Goal: Information Seeking & Learning: Learn about a topic

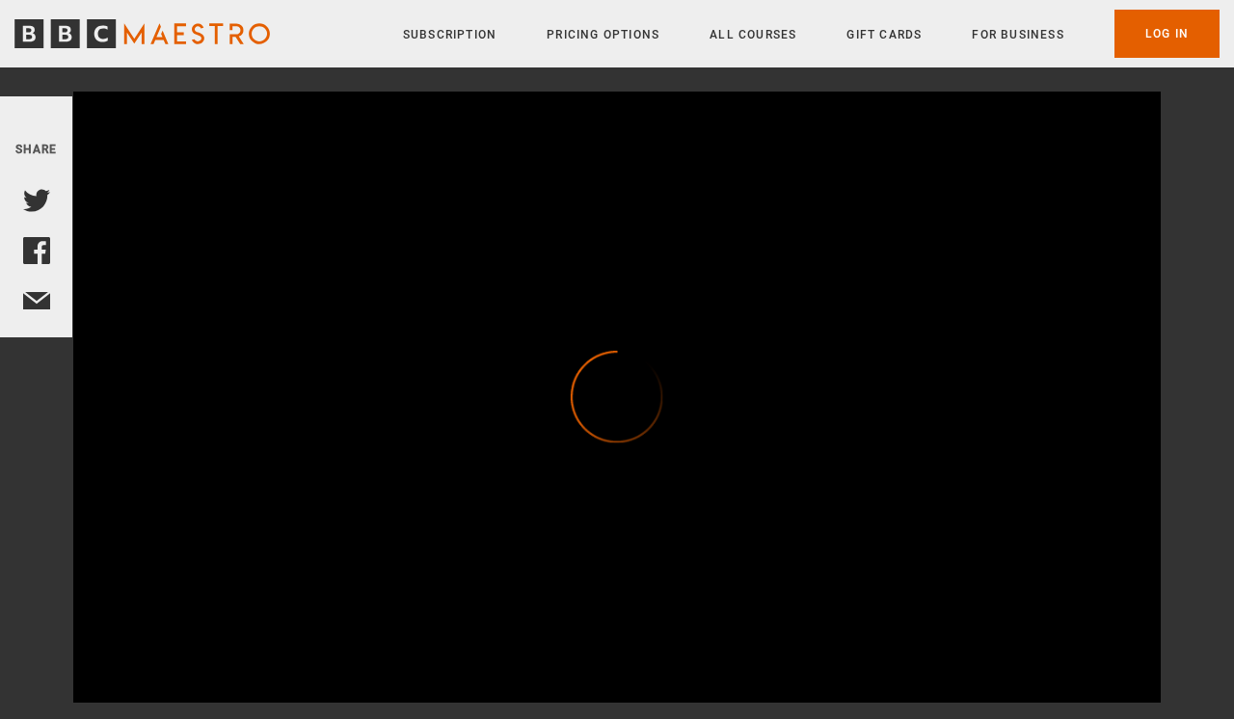
scroll to position [183, 0]
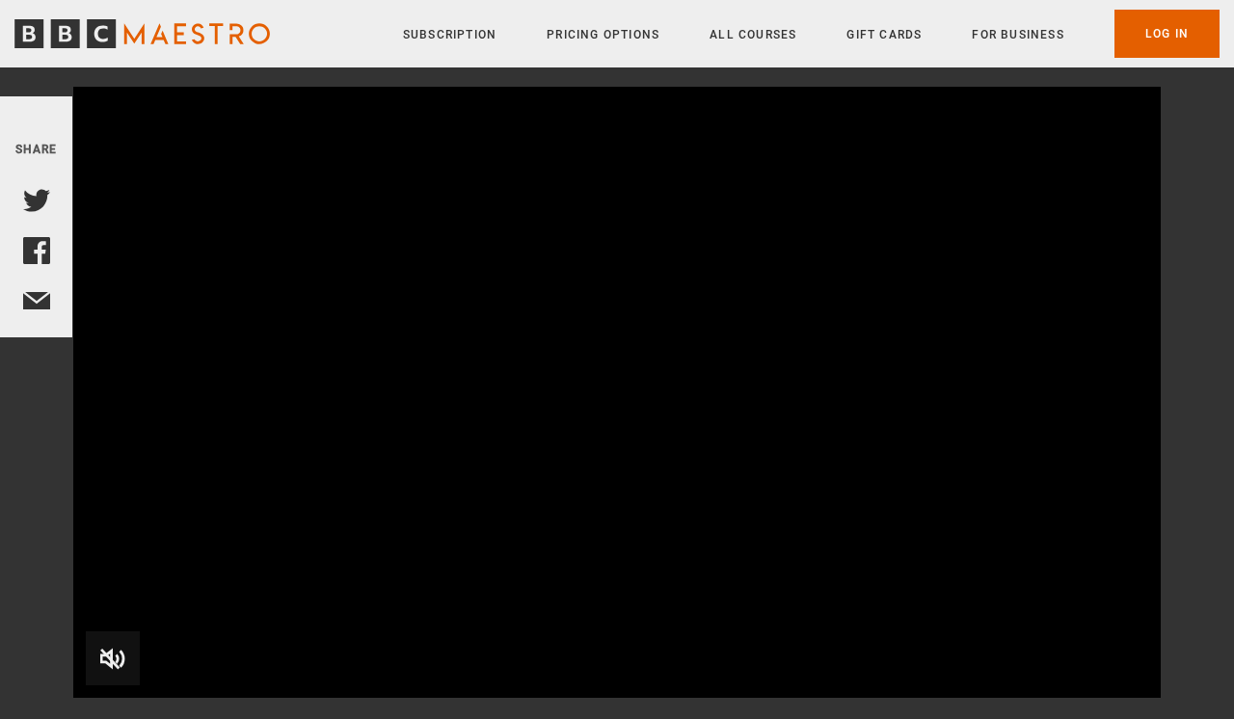
click at [583, 412] on video "Video Player" at bounding box center [616, 393] width 1087 height 612
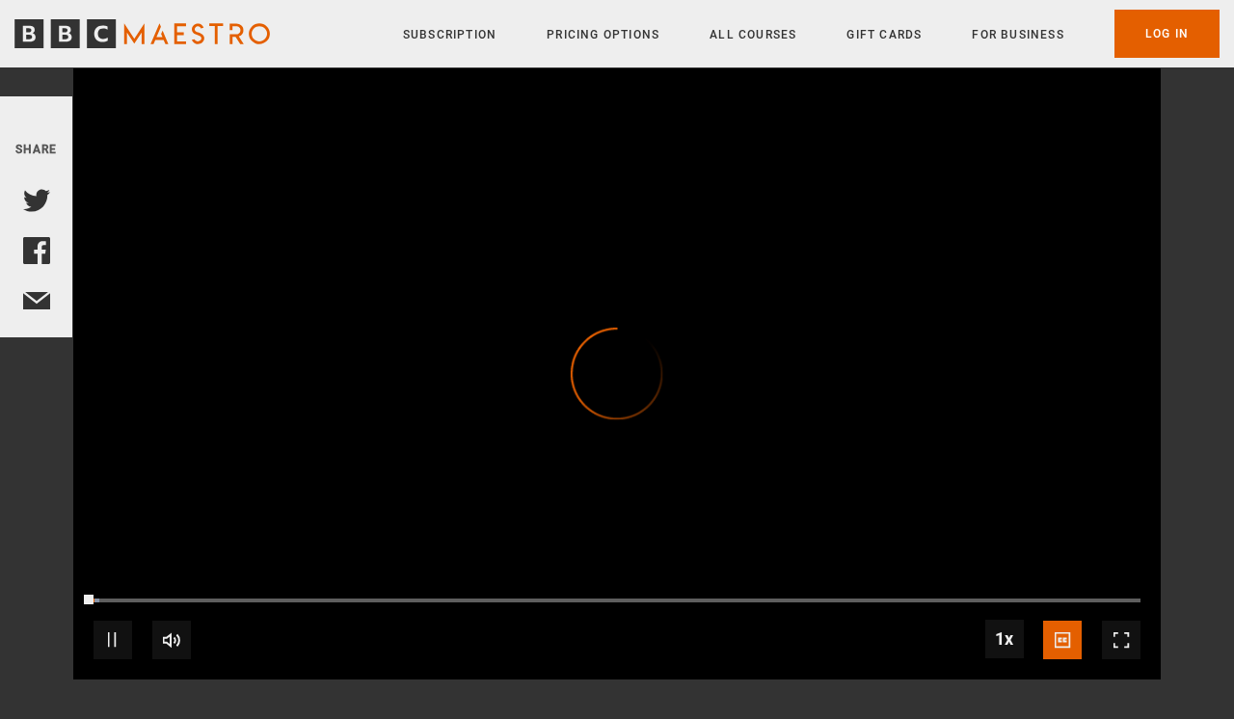
scroll to position [203, 0]
click at [1114, 634] on span "Video Player" at bounding box center [1121, 638] width 39 height 39
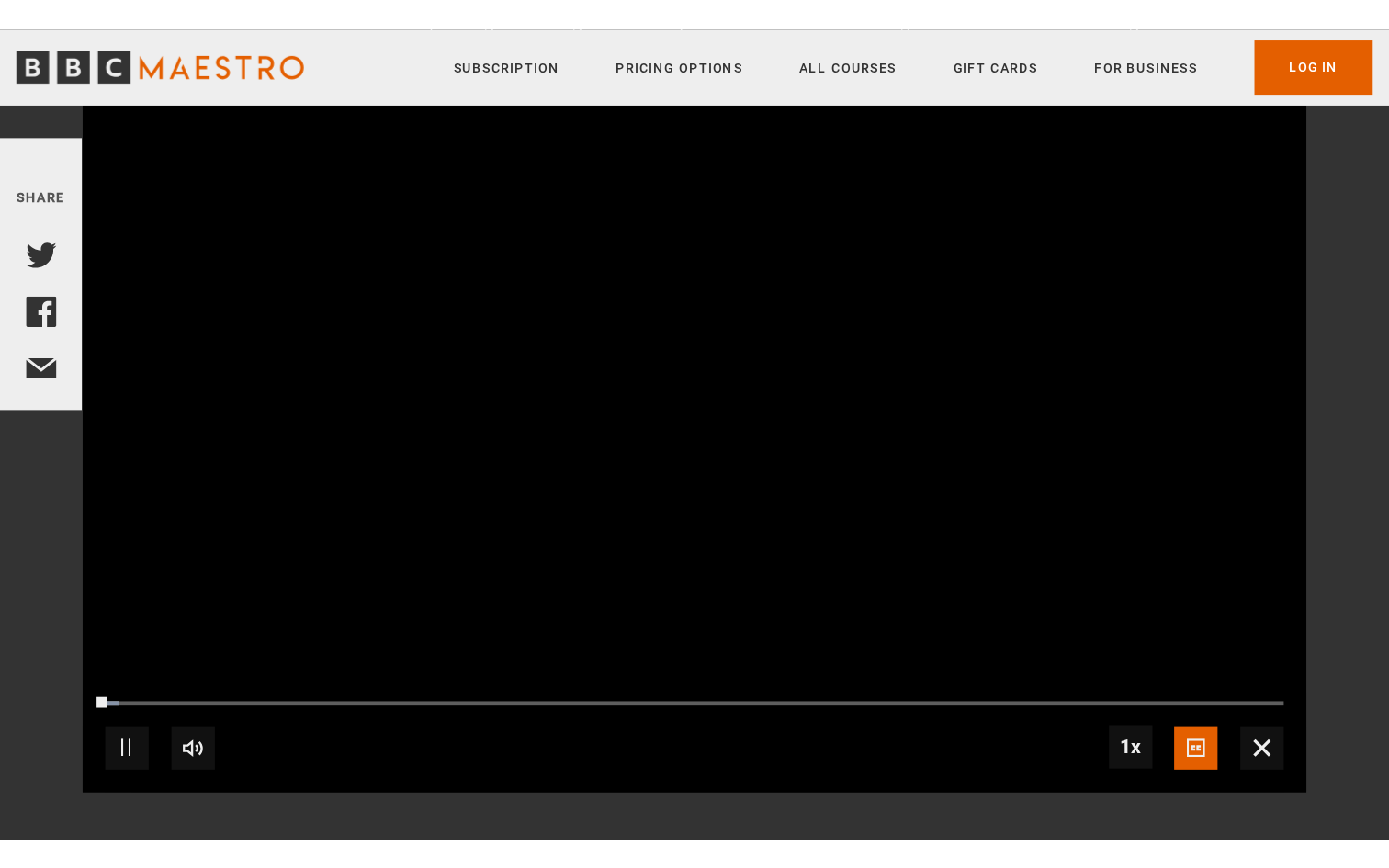
scroll to position [0, 0]
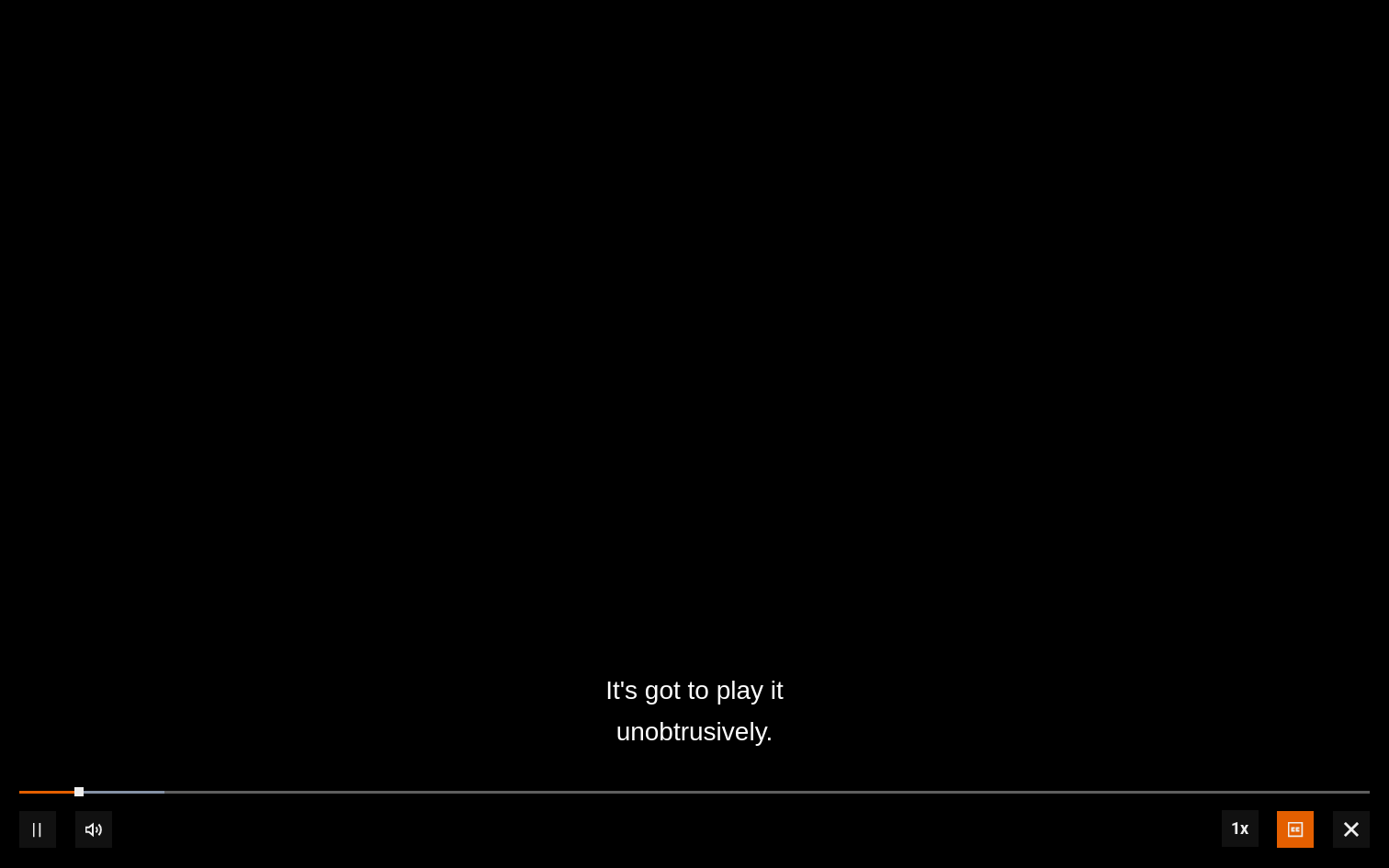
click at [1175, 684] on span "Video Player" at bounding box center [1351, 829] width 37 height 37
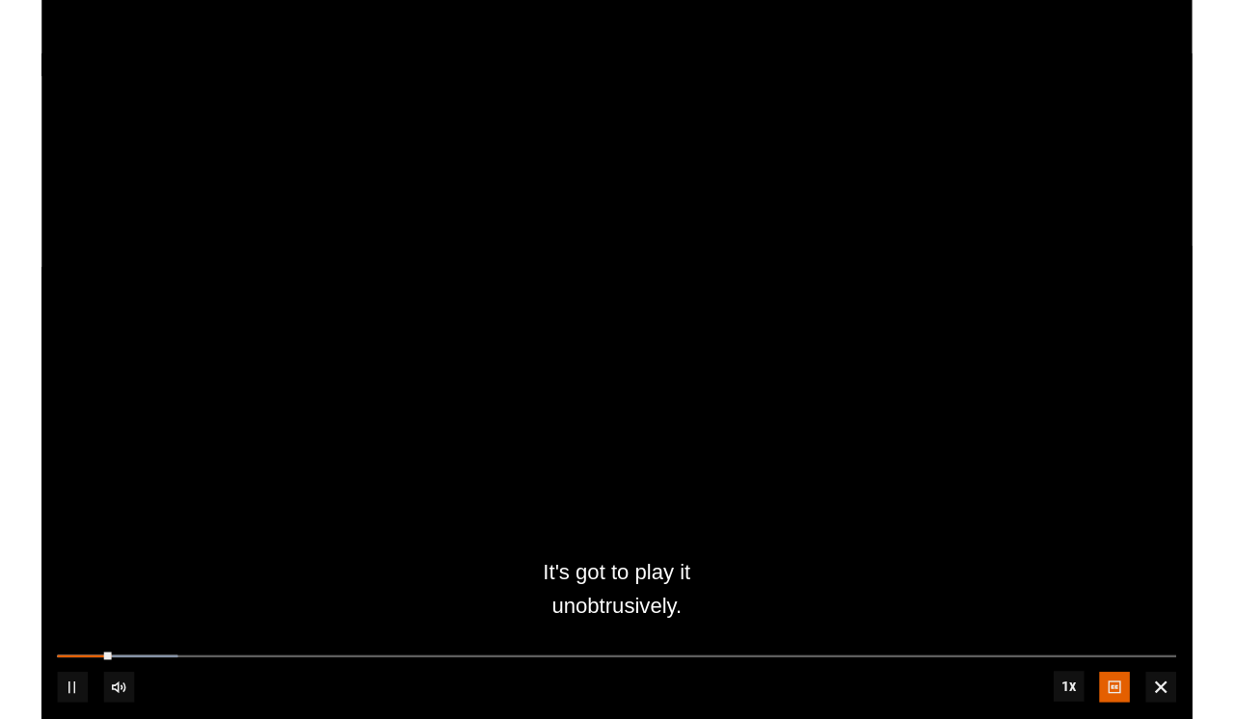
scroll to position [203, 0]
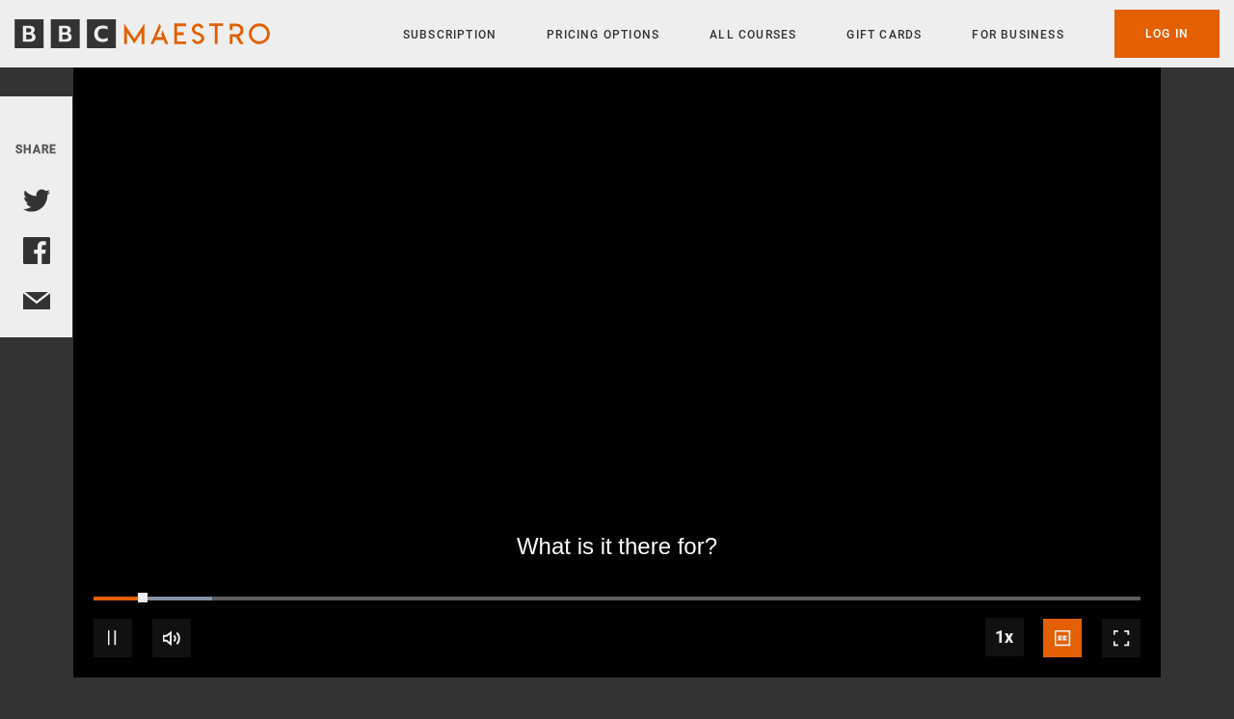
click at [601, 310] on video "Video Player" at bounding box center [616, 372] width 1087 height 612
click at [623, 331] on video "Video Player" at bounding box center [616, 372] width 1087 height 612
click at [1130, 639] on span "Video Player" at bounding box center [1121, 638] width 39 height 39
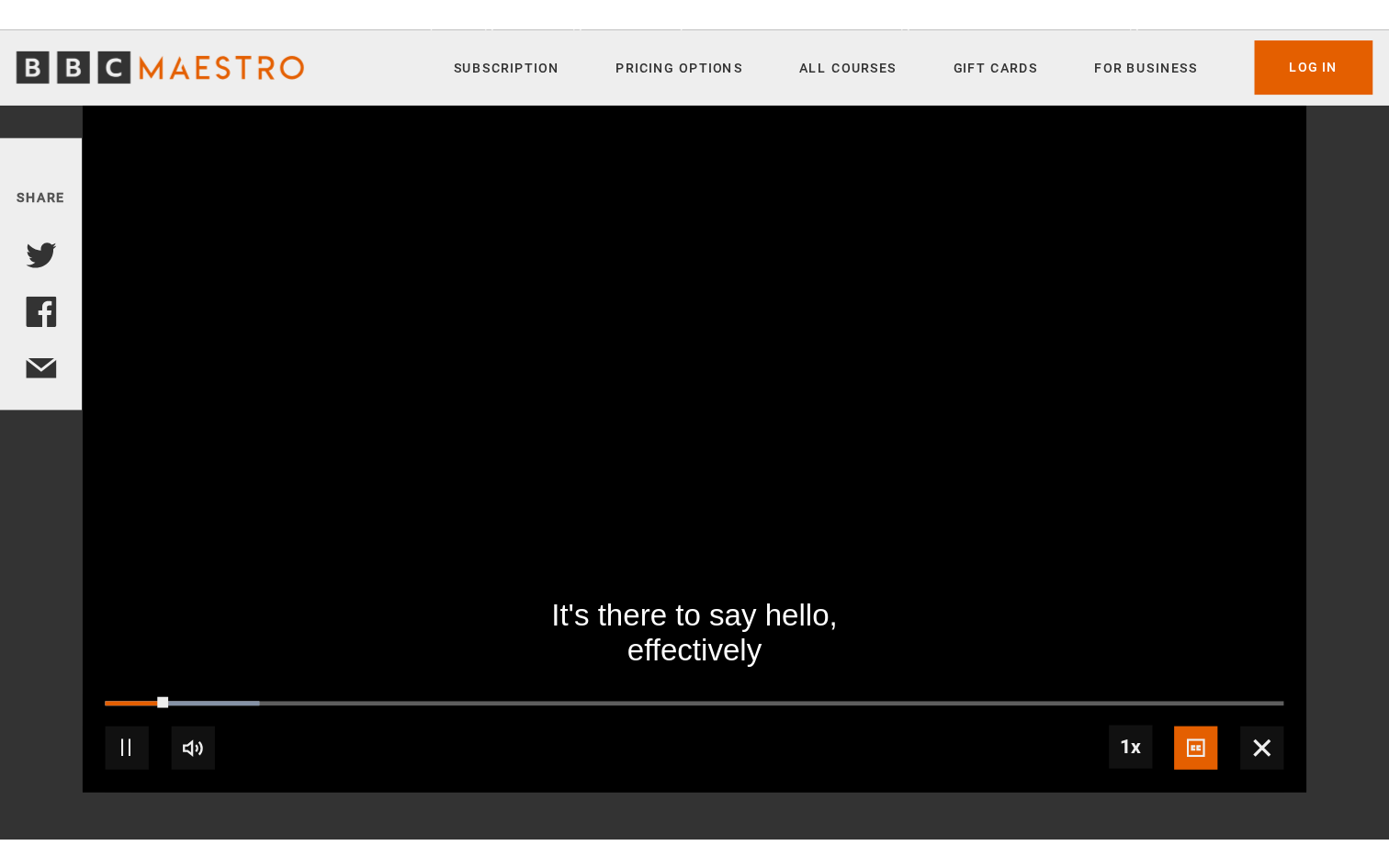
scroll to position [0, 0]
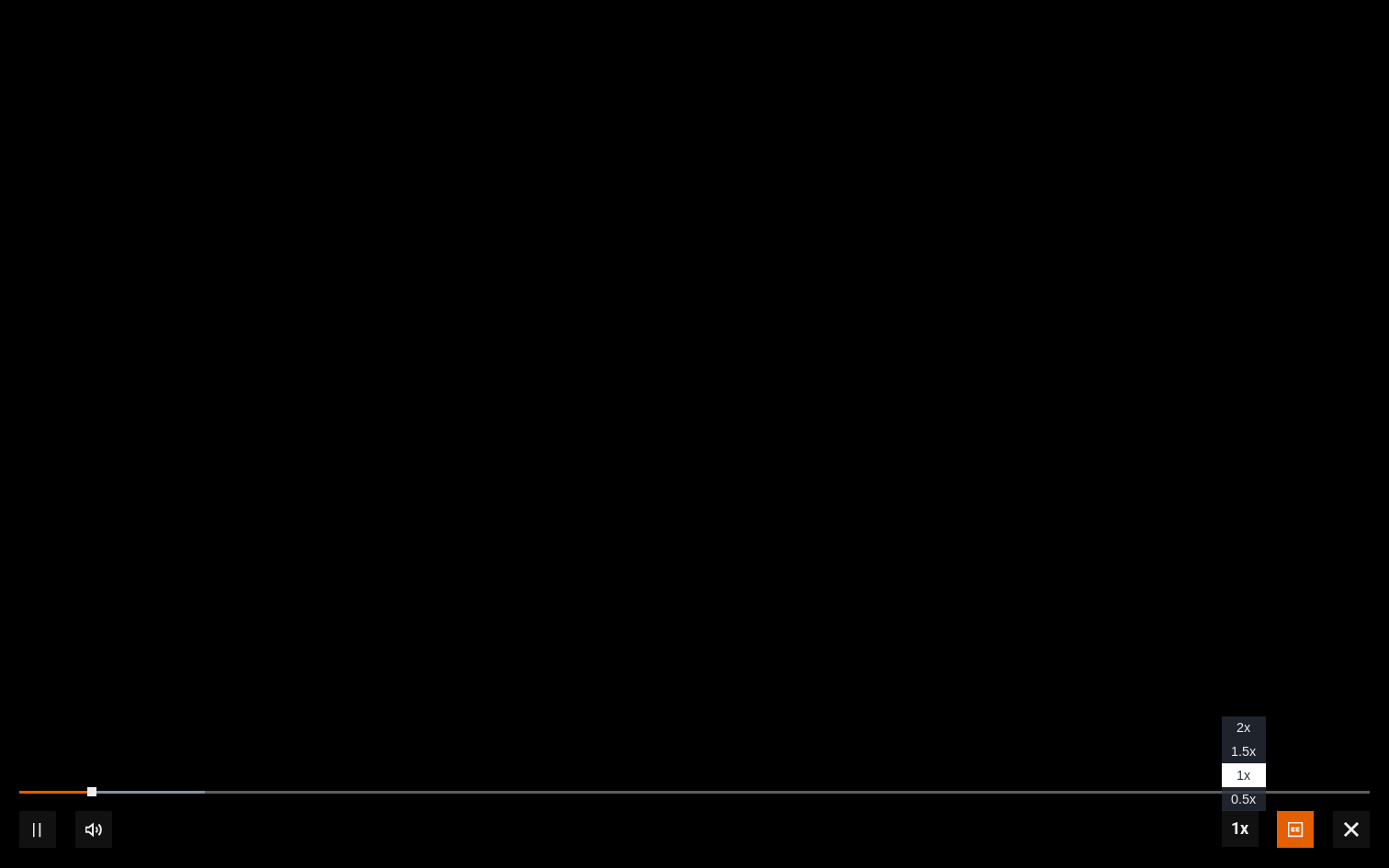
click at [1175, 684] on span "Video Player" at bounding box center [1240, 828] width 37 height 37
click at [864, 469] on video "Video Player" at bounding box center [694, 434] width 1389 height 695
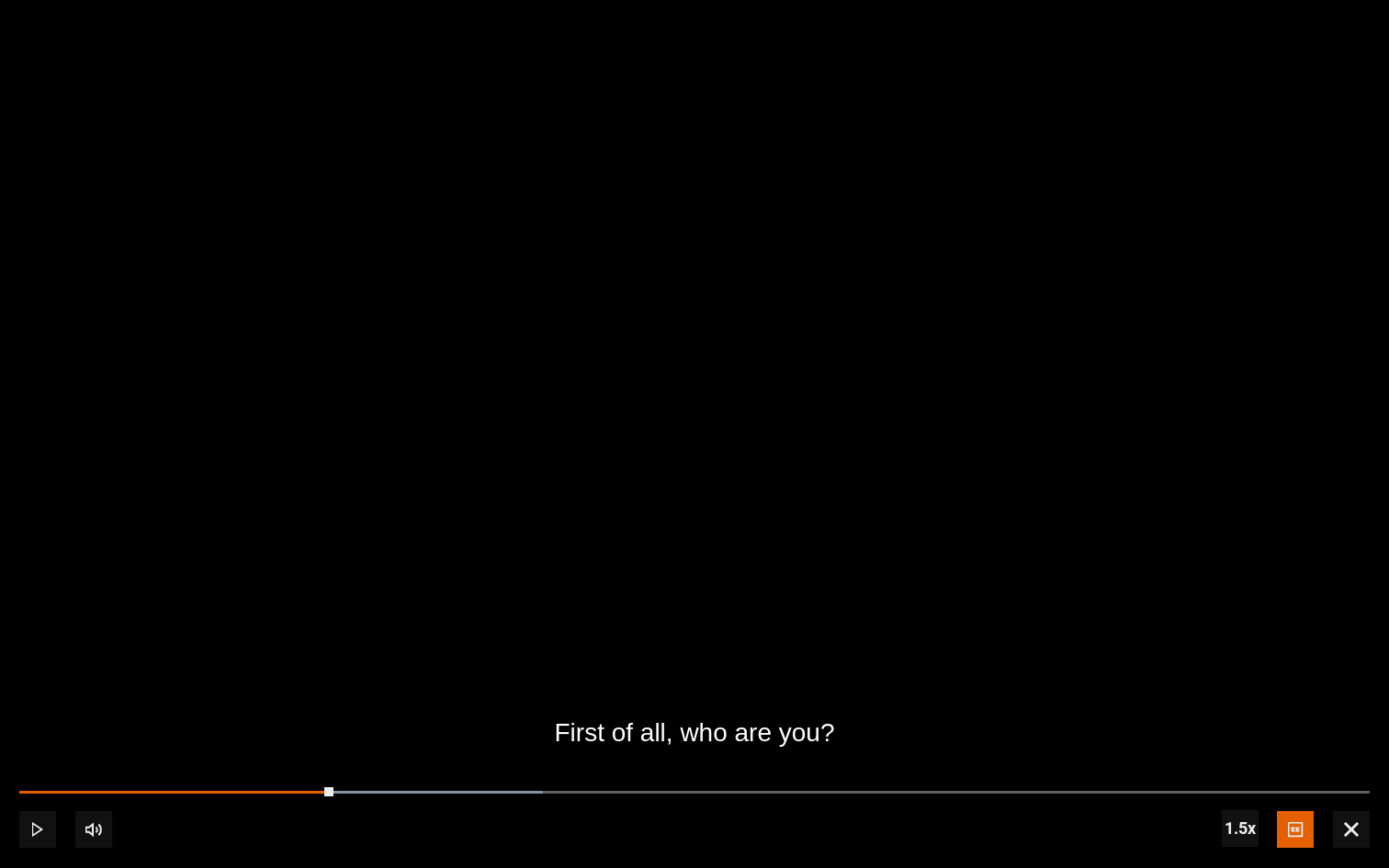
click at [1175, 684] on span "Video Player" at bounding box center [1351, 829] width 37 height 37
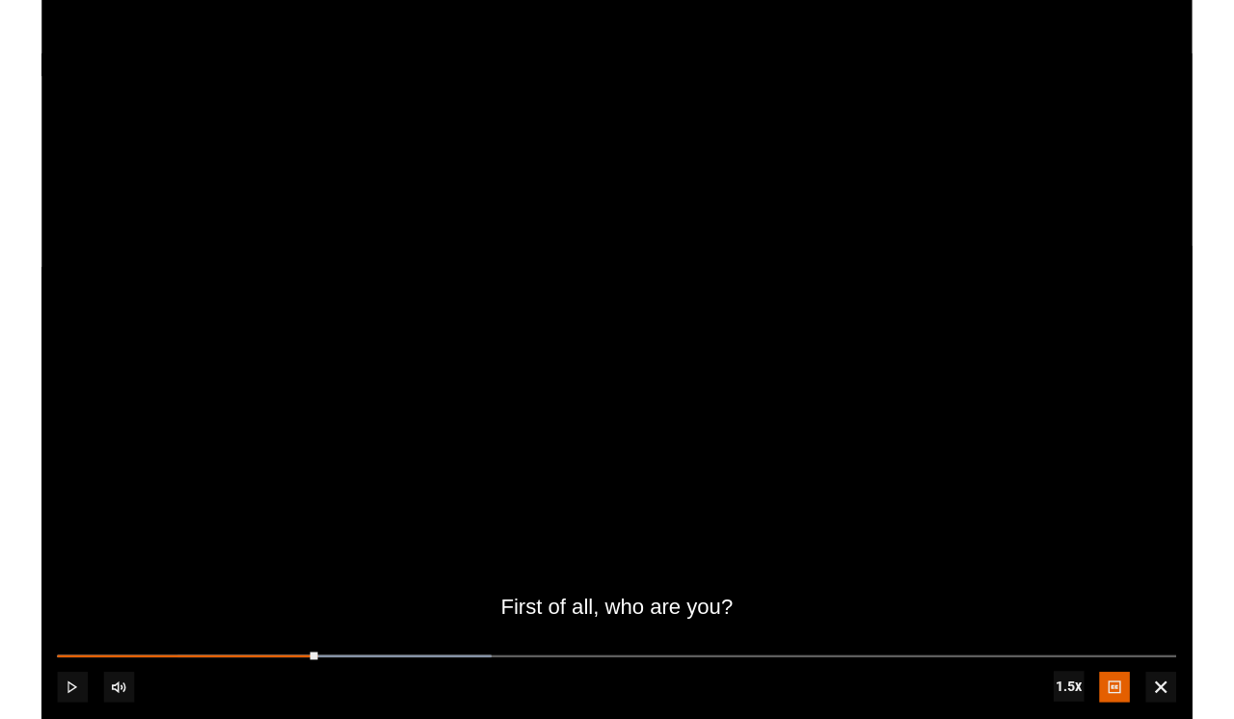
scroll to position [203, 0]
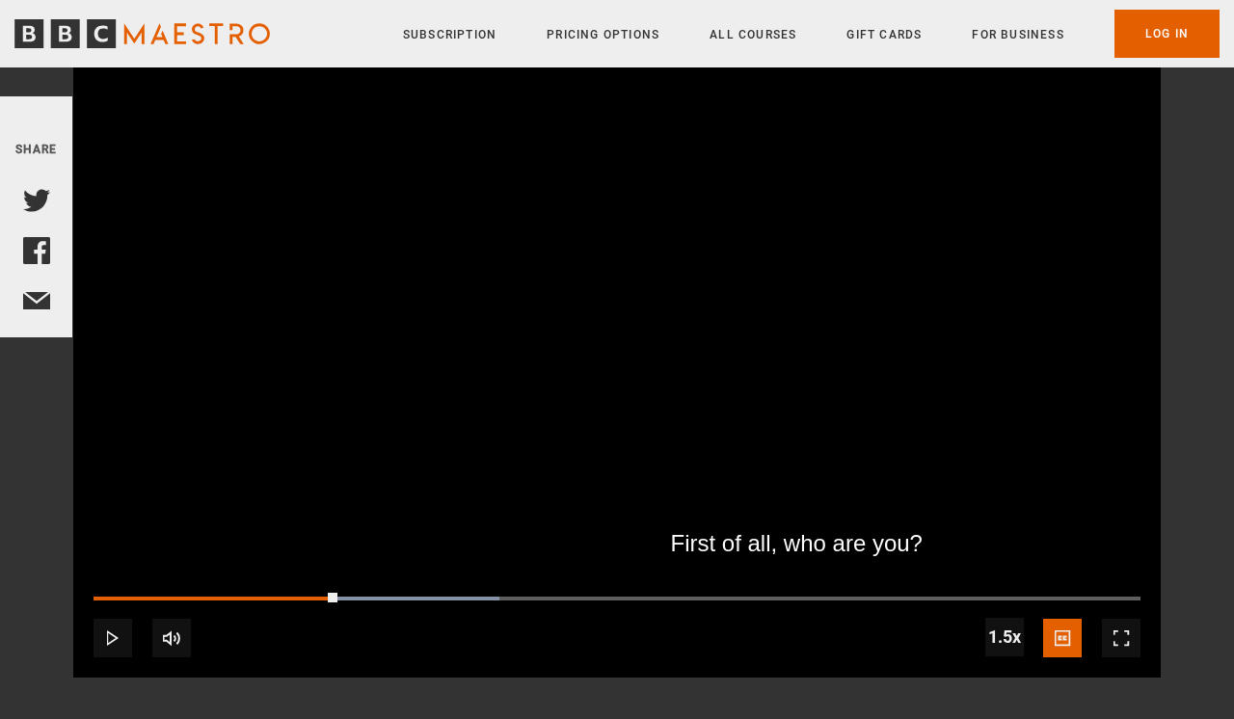
click at [265, 459] on video "Video Player" at bounding box center [616, 372] width 1087 height 612
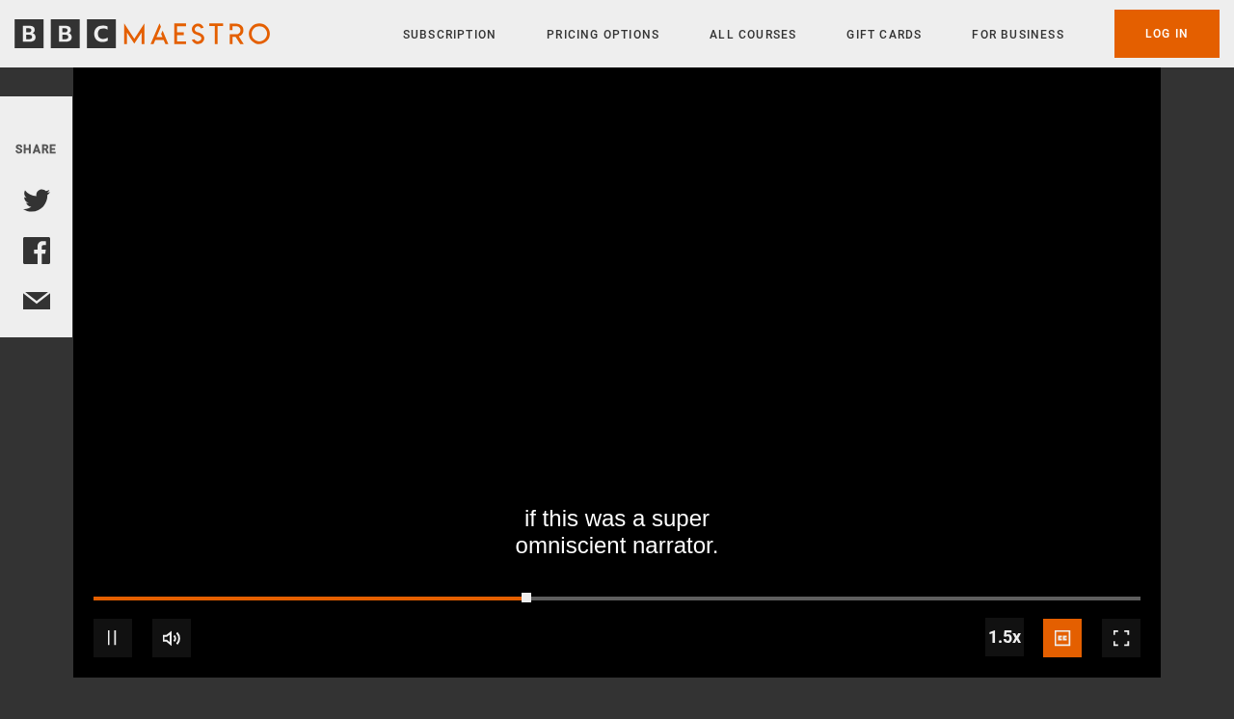
click at [311, 476] on video "Video Player" at bounding box center [616, 372] width 1087 height 612
click at [156, 561] on video "Video Player" at bounding box center [616, 372] width 1087 height 612
click at [411, 593] on div "10s Skip Back 10 seconds Pause 10s Skip Forward 10 seconds Loaded : 42.99% 04:1…" at bounding box center [616, 625] width 1087 height 107
click at [351, 594] on div "10s Skip Back 10 seconds Pause 10s Skip Forward 10 seconds Loaded : 43.58% 04:1…" at bounding box center [616, 625] width 1087 height 107
click at [312, 591] on div "10s Skip Back 10 seconds Pause 10s Skip Forward 10 seconds Loaded : 43.58% 04:1…" at bounding box center [616, 625] width 1087 height 107
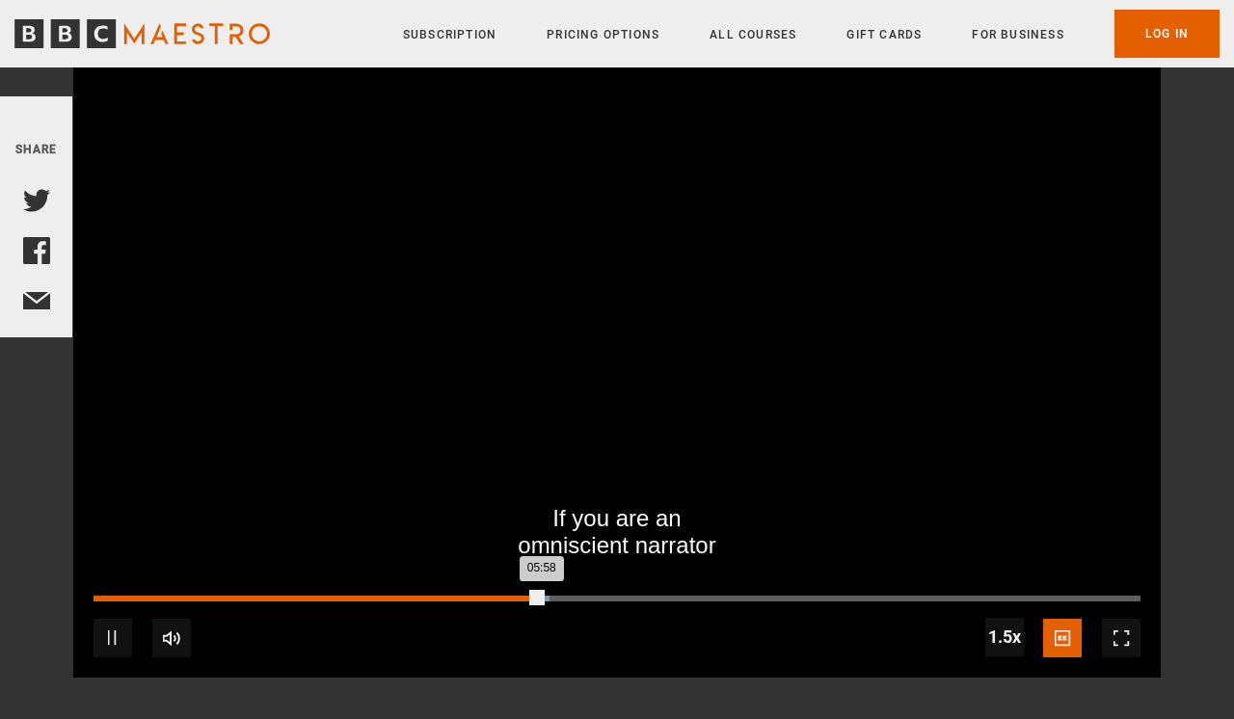
drag, startPoint x: 531, startPoint y: 591, endPoint x: 319, endPoint y: 598, distance: 212.1
click at [321, 598] on div "10s Skip Back 10 seconds Pause 10s Skip Forward 10 seconds Loaded : 43.58% 04:1…" at bounding box center [616, 625] width 1087 height 107
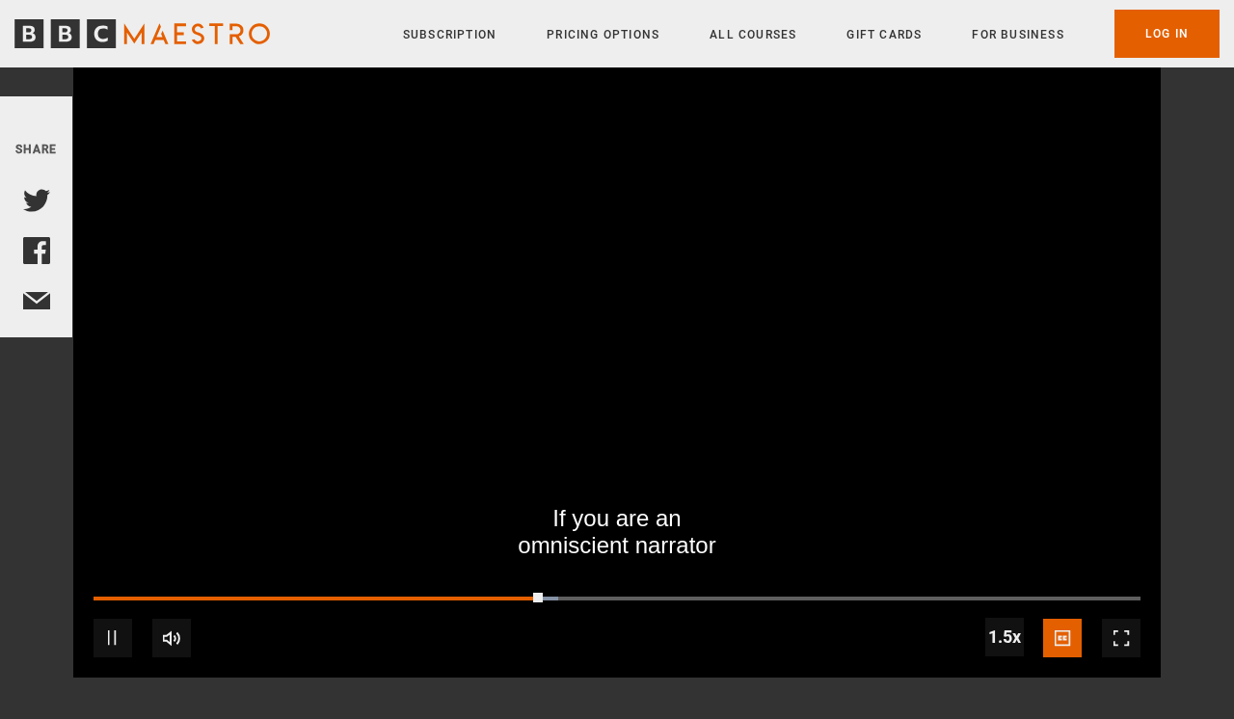
click at [106, 629] on span "Video Player" at bounding box center [112, 638] width 39 height 39
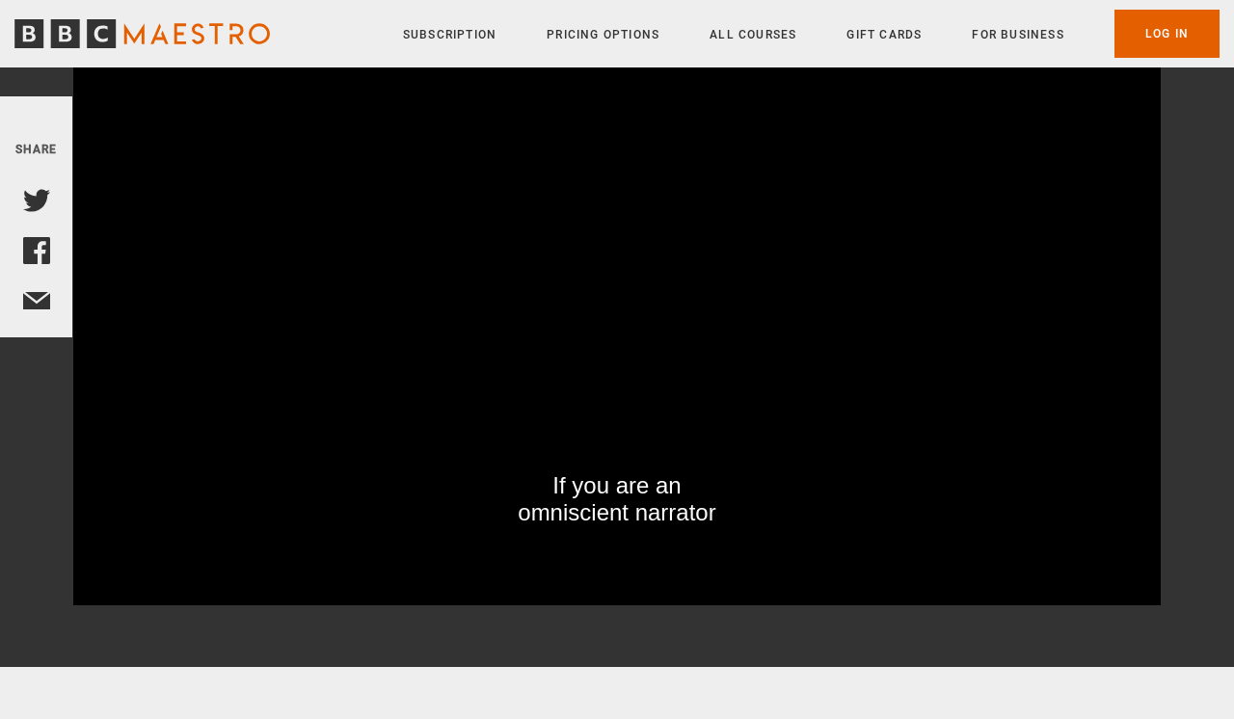
scroll to position [265, 0]
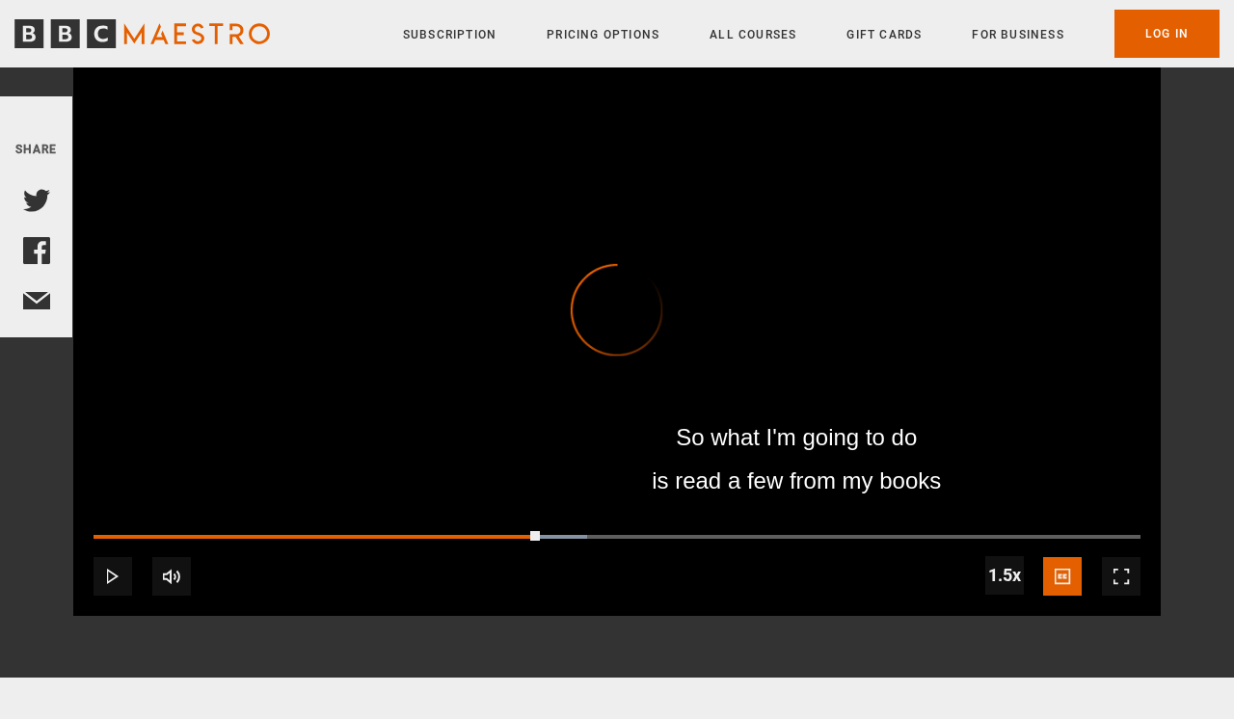
drag, startPoint x: 540, startPoint y: 531, endPoint x: 221, endPoint y: 528, distance: 319.0
click at [221, 528] on div "10s Skip Back 10 seconds Play 10s Skip Forward 10 seconds Loaded : 47.15% 02:29…" at bounding box center [616, 563] width 1087 height 107
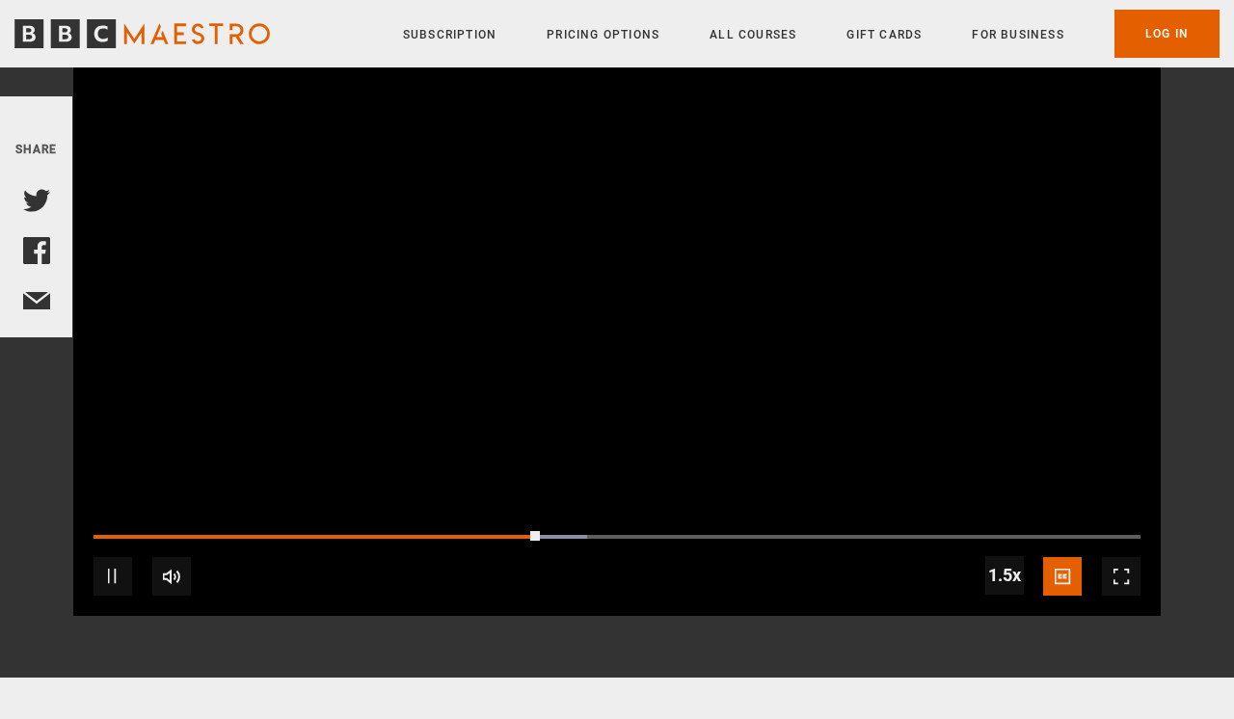
click at [221, 528] on div "10s Skip Back 10 seconds Pause 10s Skip Forward 10 seconds Loaded : 47.15% 02:2…" at bounding box center [616, 563] width 1087 height 107
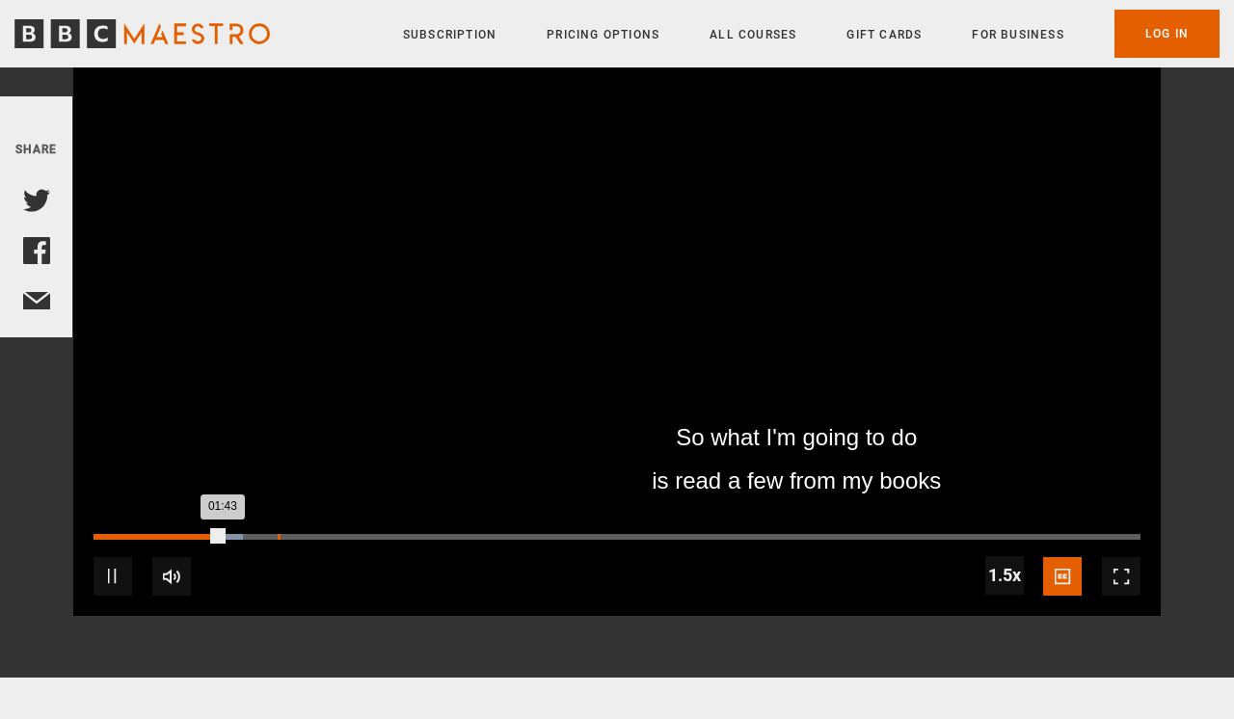
click at [278, 537] on div "02:27" at bounding box center [279, 537] width 3 height 6
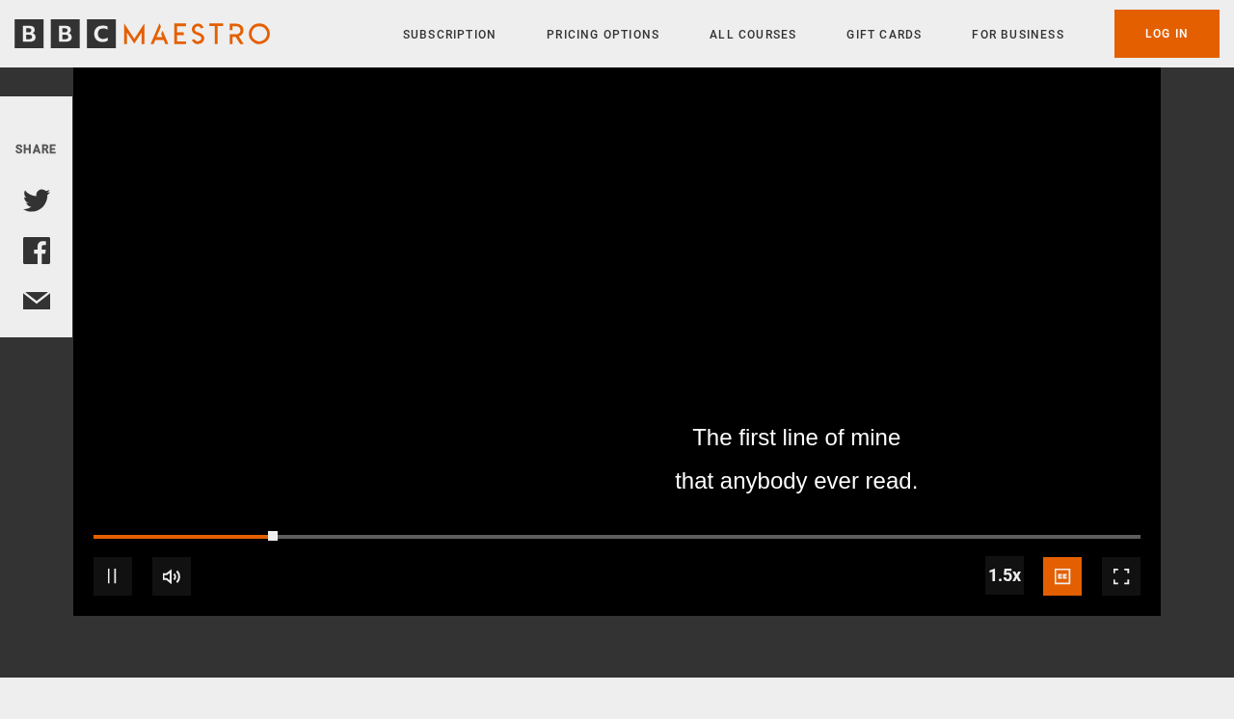
click at [368, 531] on div "10s Skip Back 10 seconds Pause 10s Skip Forward 10 seconds Loaded : 14.29% 03:3…" at bounding box center [616, 563] width 1087 height 107
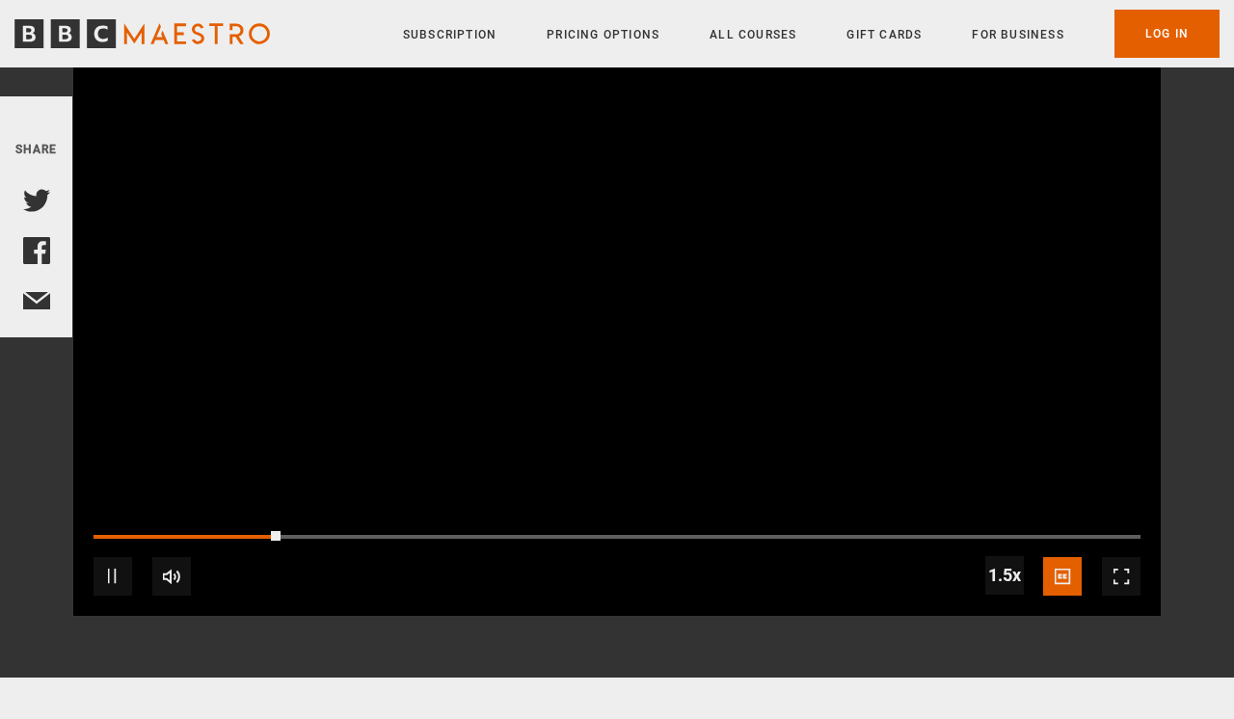
click at [333, 531] on div "10s Skip Back 10 seconds Pause 10s Skip Forward 10 seconds Loaded : 14.29% 03:3…" at bounding box center [616, 563] width 1087 height 107
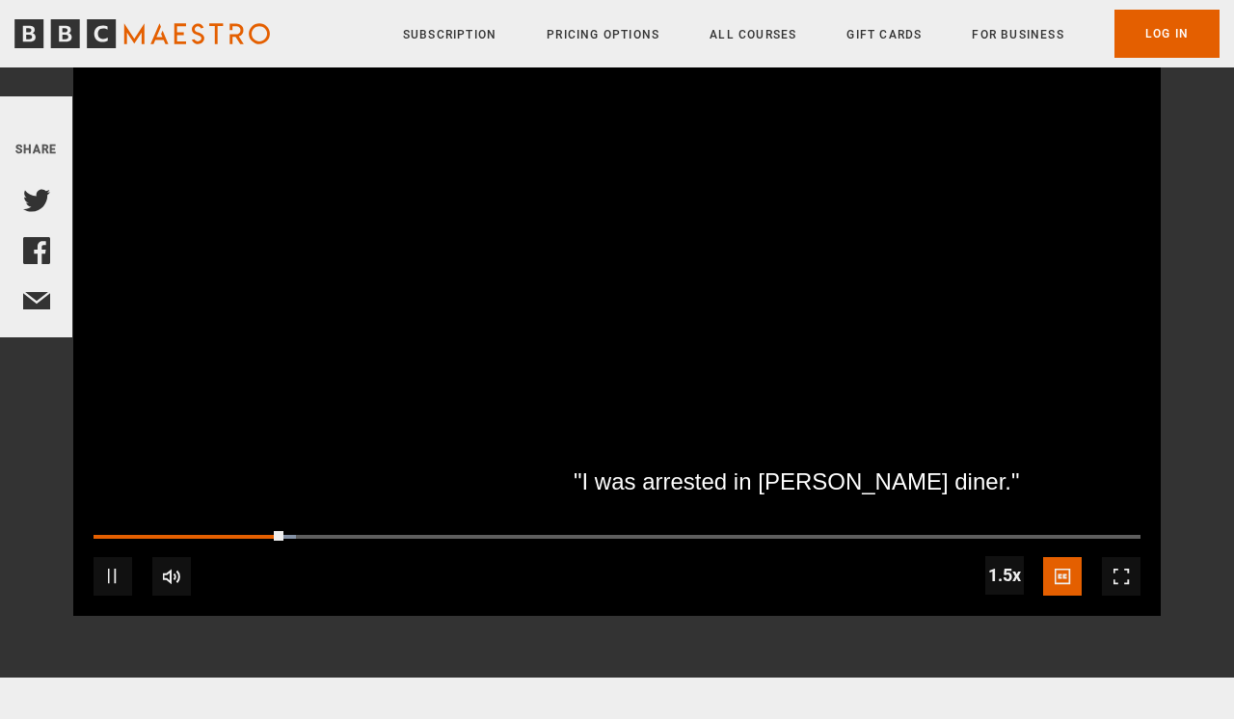
click at [333, 531] on div "10s Skip Back 10 seconds Pause 10s Skip Forward 10 seconds Loaded : 19.38% 03:3…" at bounding box center [616, 563] width 1087 height 107
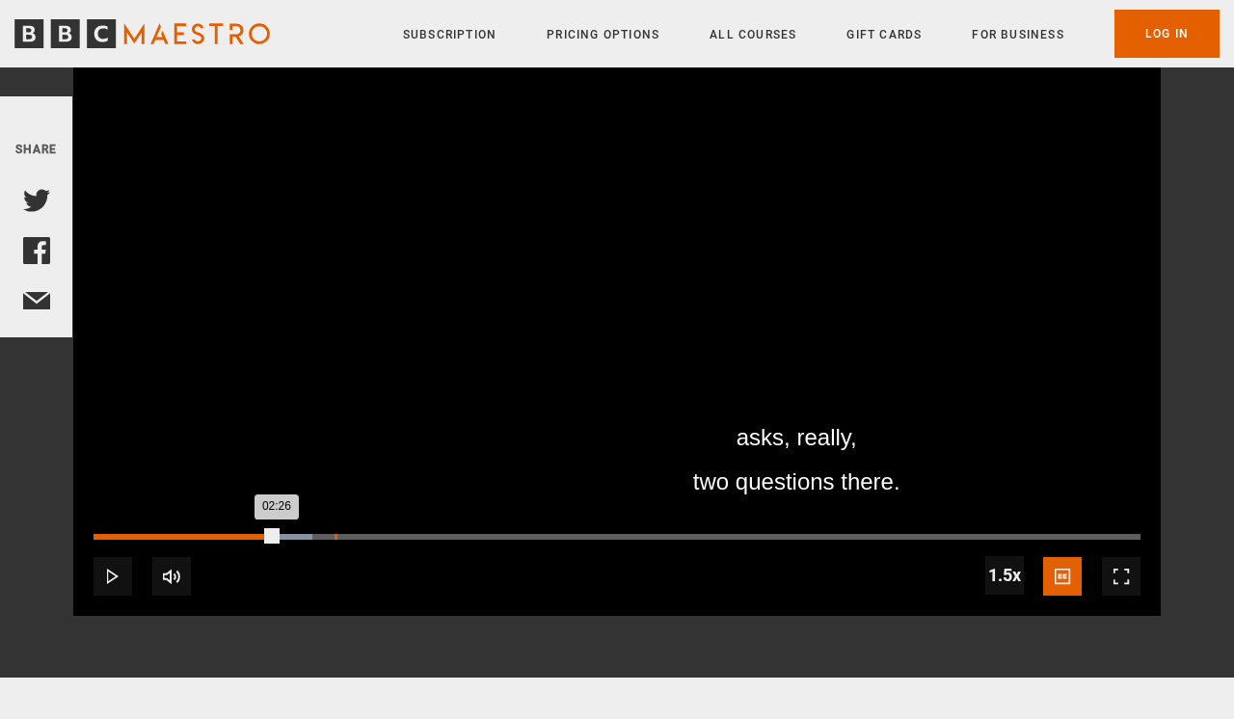
drag, startPoint x: 277, startPoint y: 533, endPoint x: 334, endPoint y: 534, distance: 57.8
click at [334, 534] on div "Loaded : 20.90% 03:12 02:26" at bounding box center [616, 537] width 1047 height 6
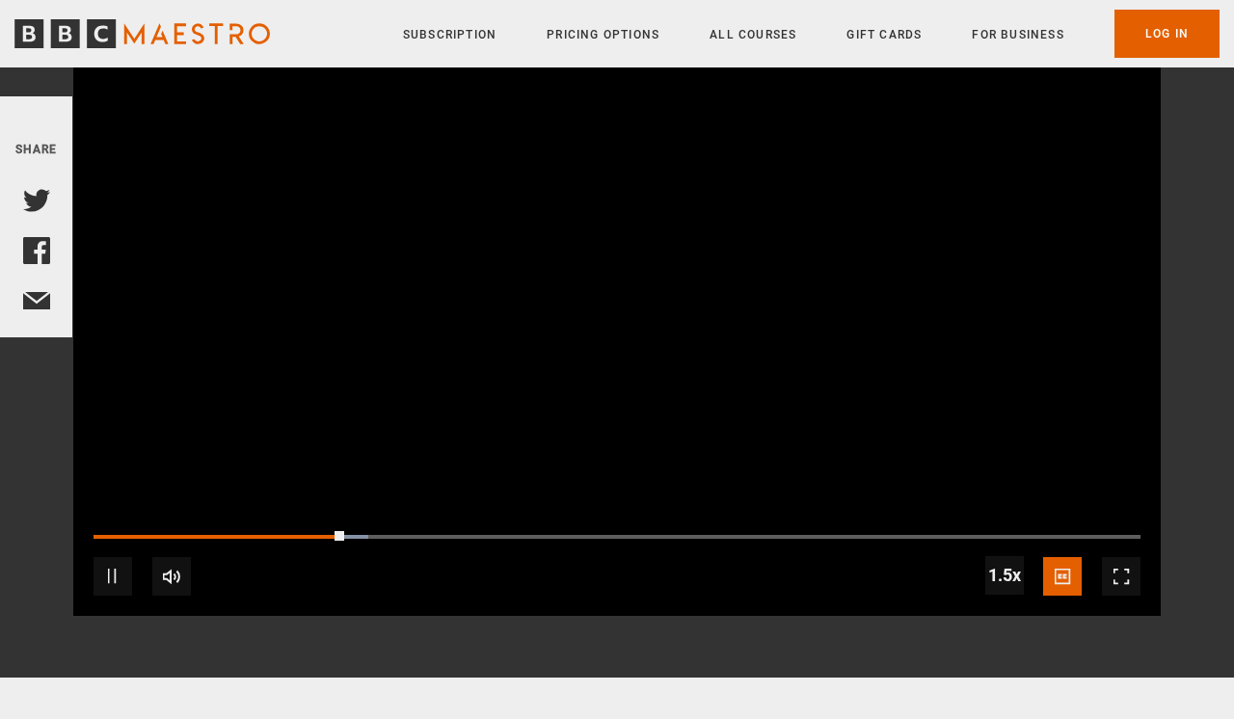
click at [1117, 574] on span "Video Player" at bounding box center [1121, 576] width 39 height 39
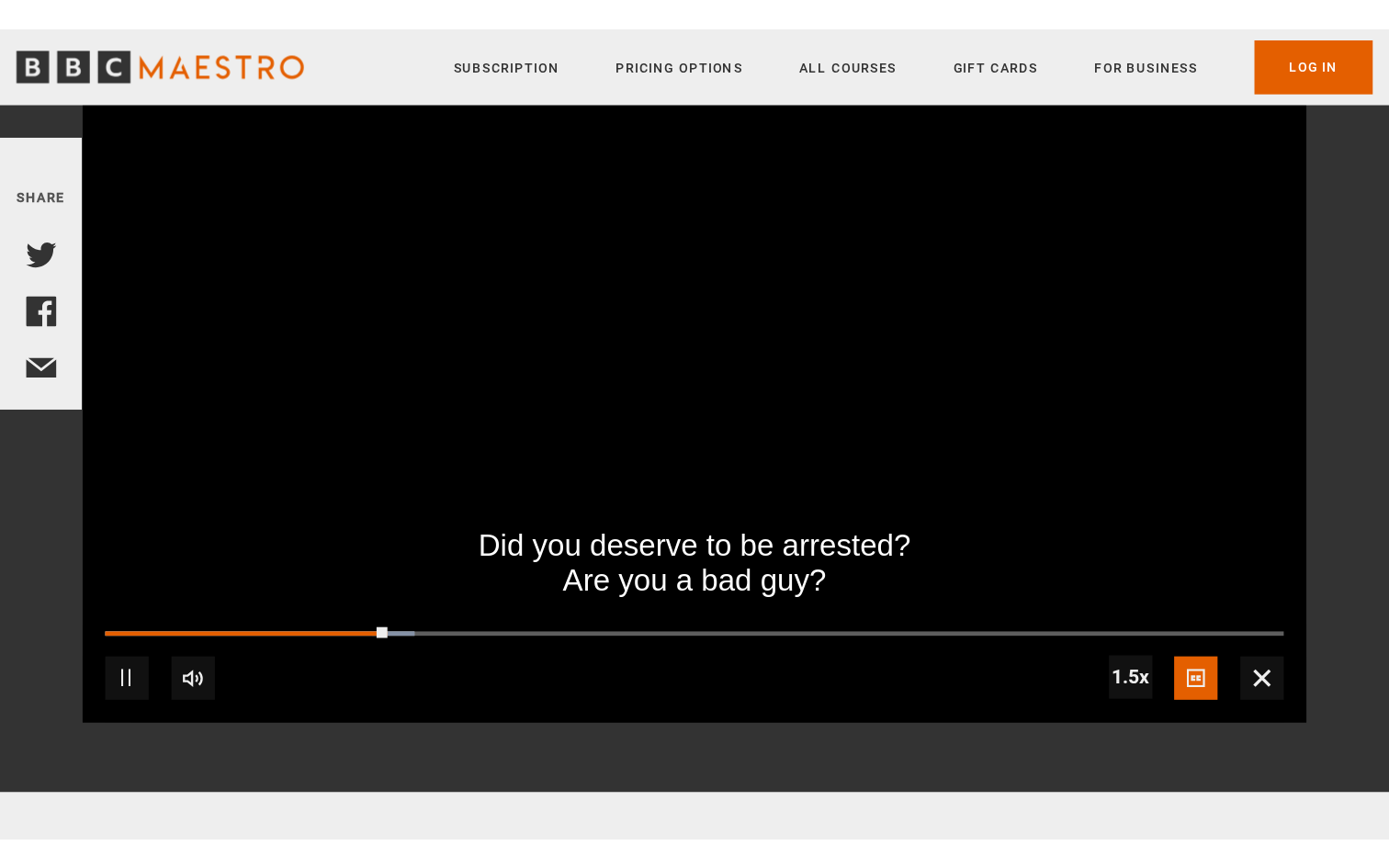
scroll to position [0, 0]
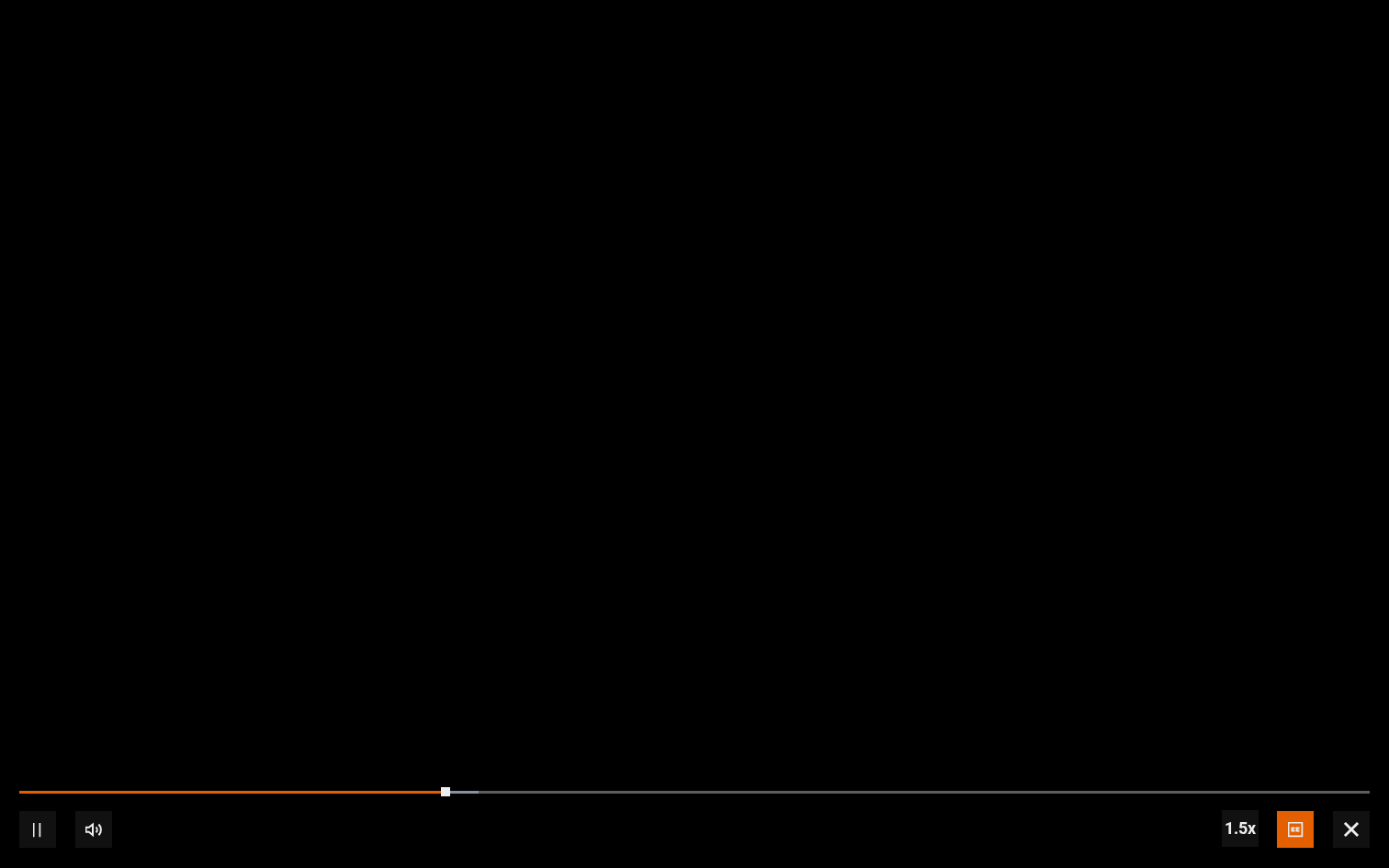
click at [38, 684] on span "Video Player" at bounding box center [37, 829] width 37 height 37
click at [730, 679] on video "Video Player" at bounding box center [694, 434] width 1389 height 695
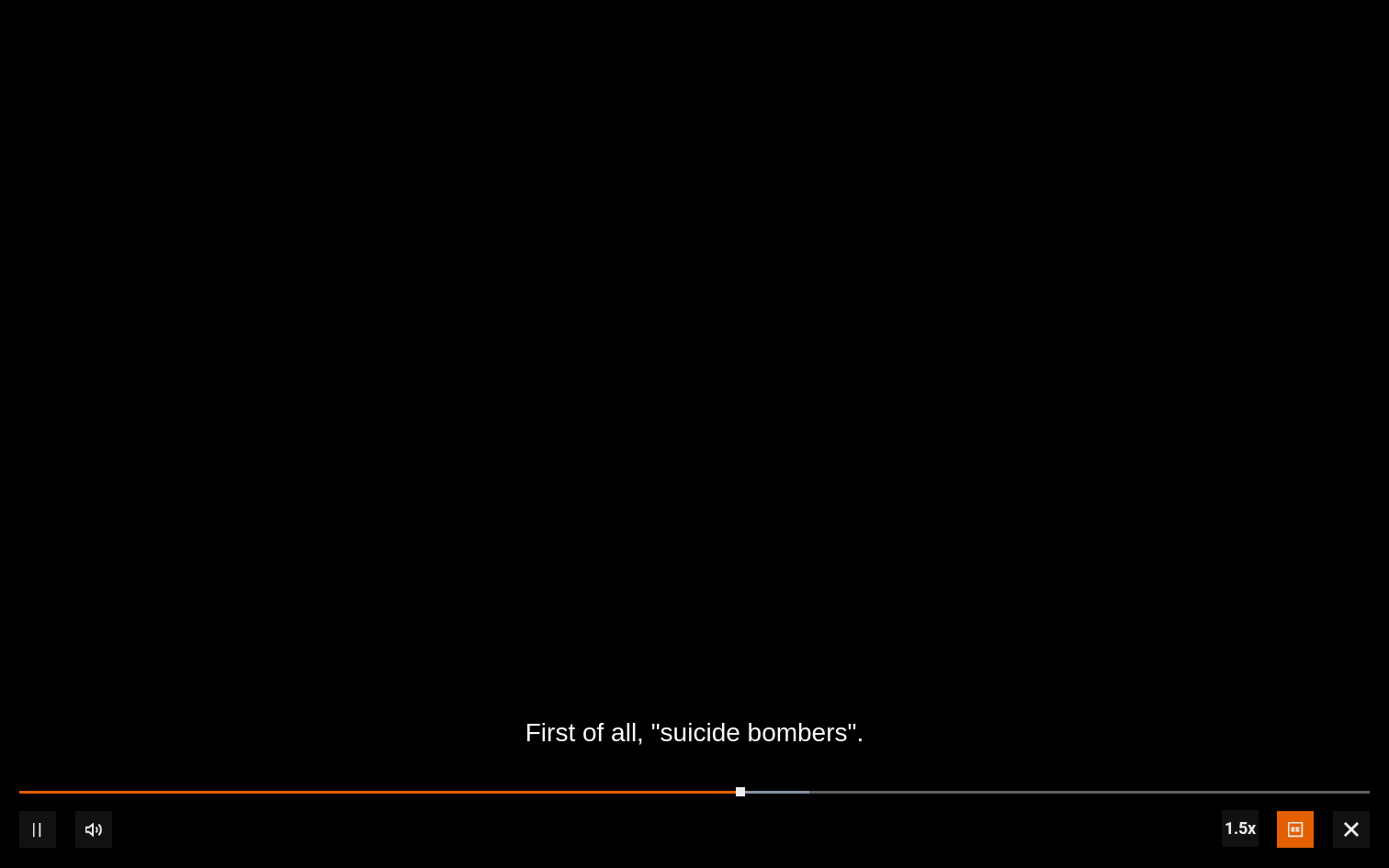
click at [372, 396] on video "Video Player" at bounding box center [694, 434] width 1389 height 695
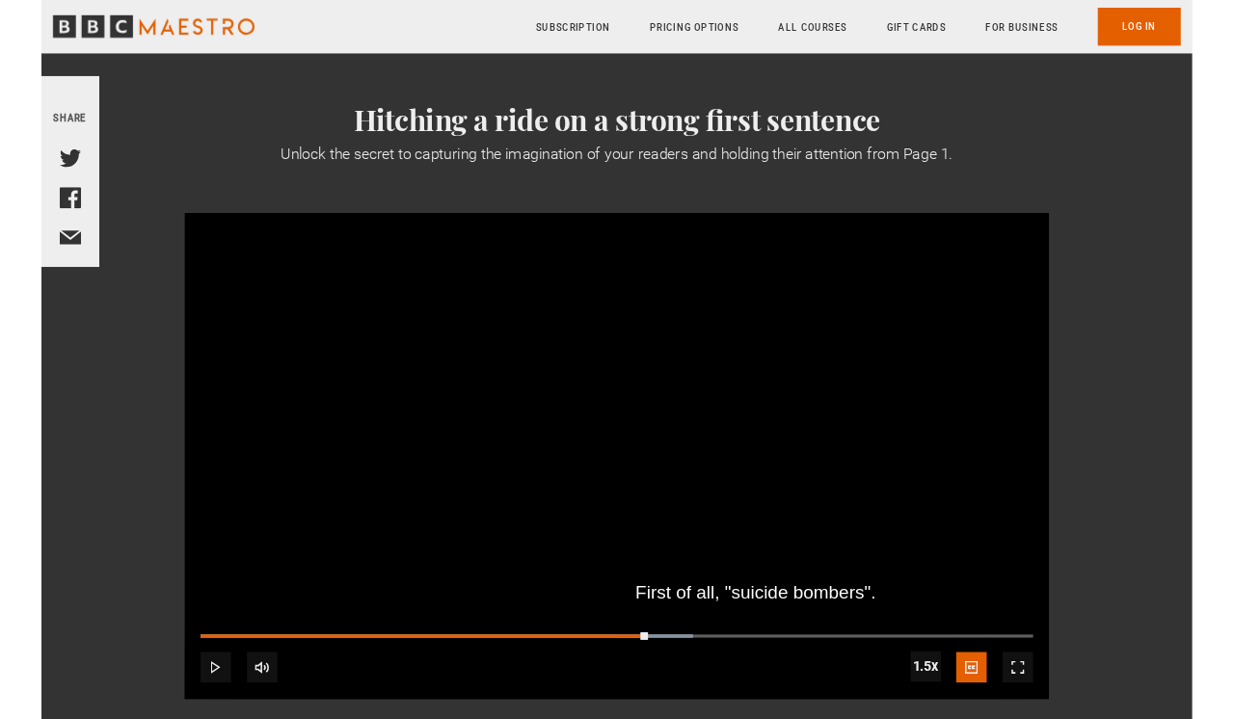
scroll to position [265, 0]
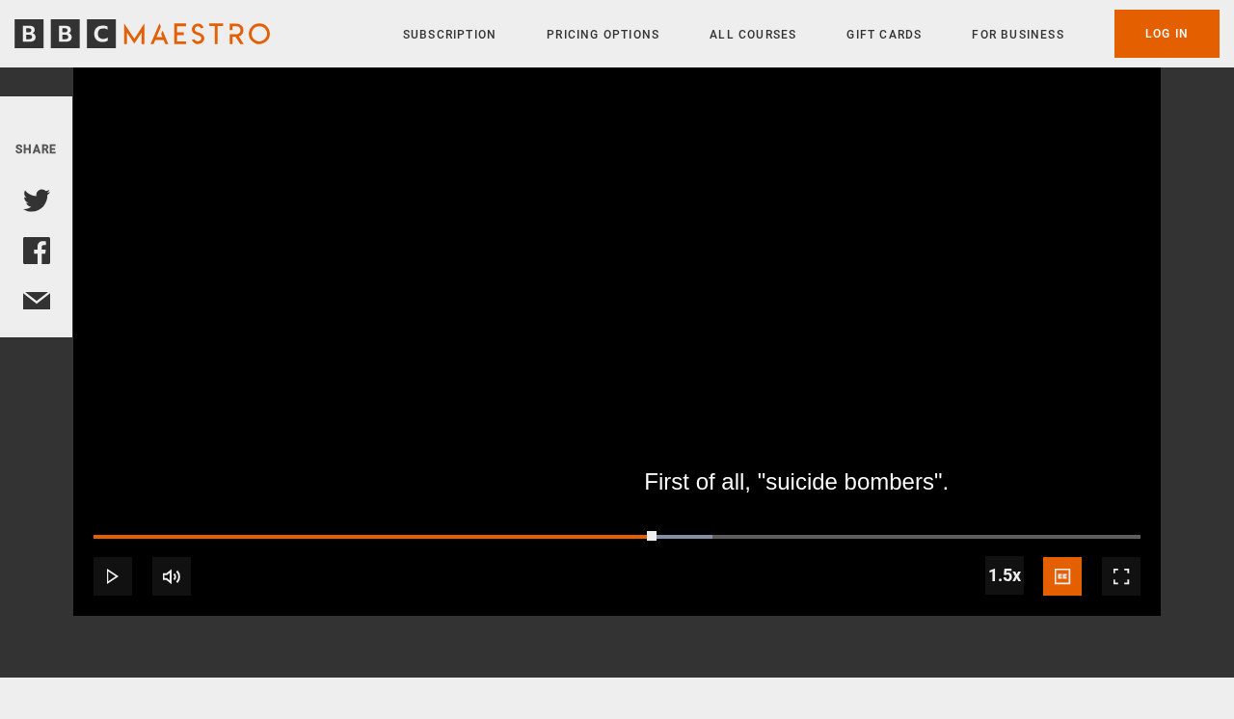
click at [727, 373] on video "Video Player" at bounding box center [616, 311] width 1087 height 612
click at [1114, 582] on span "Video Player" at bounding box center [1121, 576] width 39 height 39
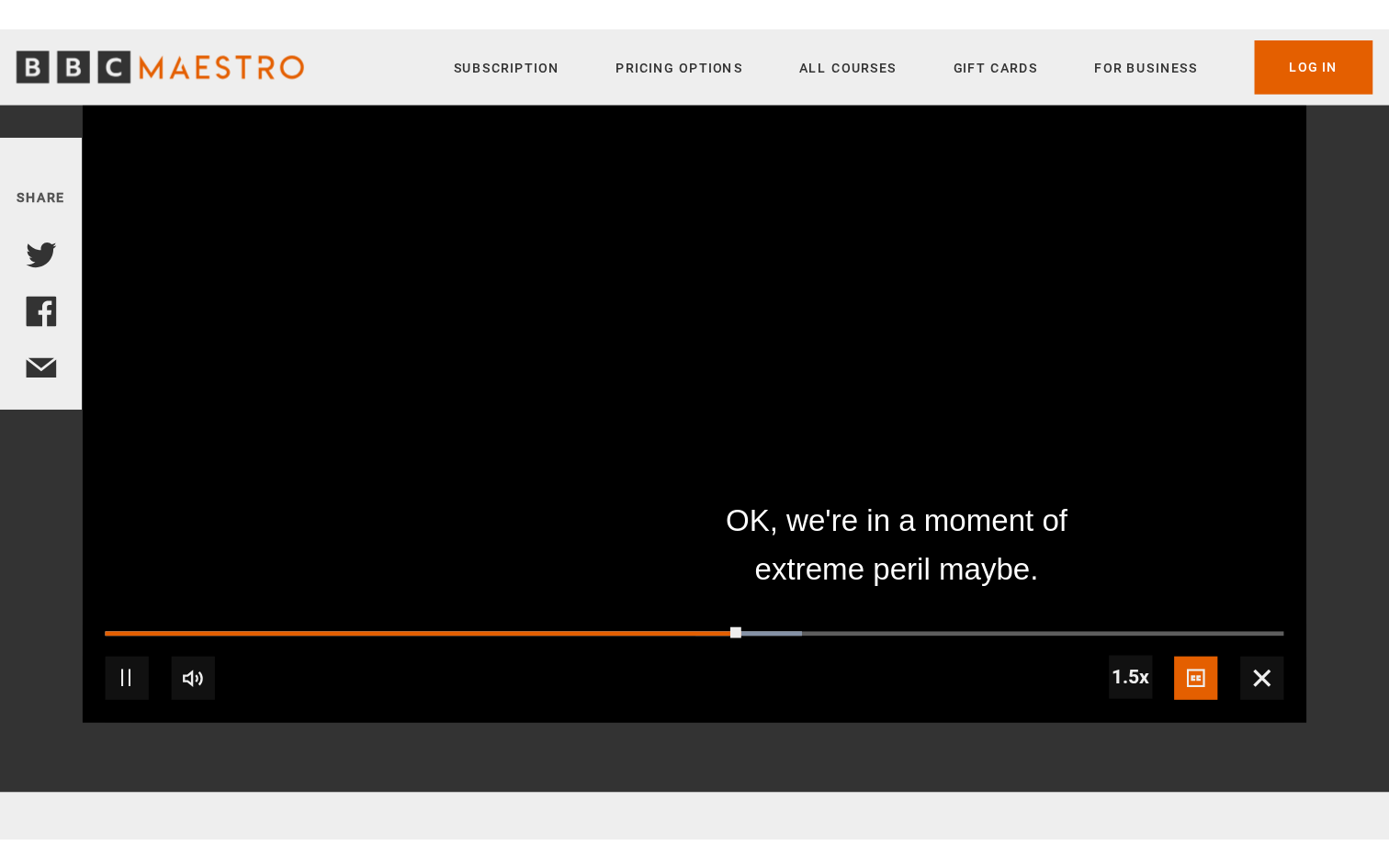
scroll to position [0, 0]
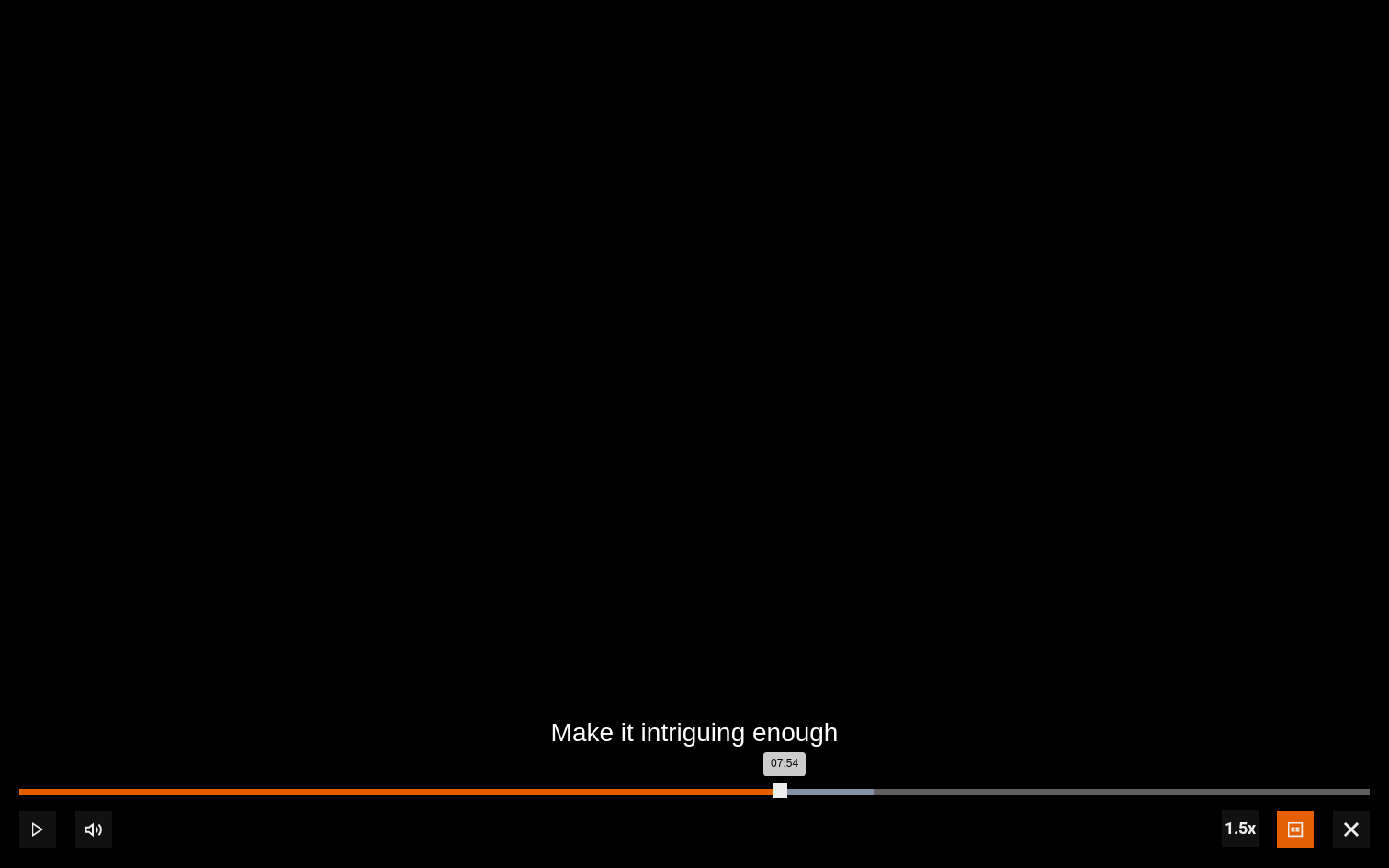
drag, startPoint x: 785, startPoint y: 790, endPoint x: 688, endPoint y: 789, distance: 97.0
click at [688, 684] on div "Loaded : 63.28% 06:53 07:54" at bounding box center [694, 792] width 1351 height 6
click at [688, 684] on div "06:54" at bounding box center [689, 792] width 3 height 6
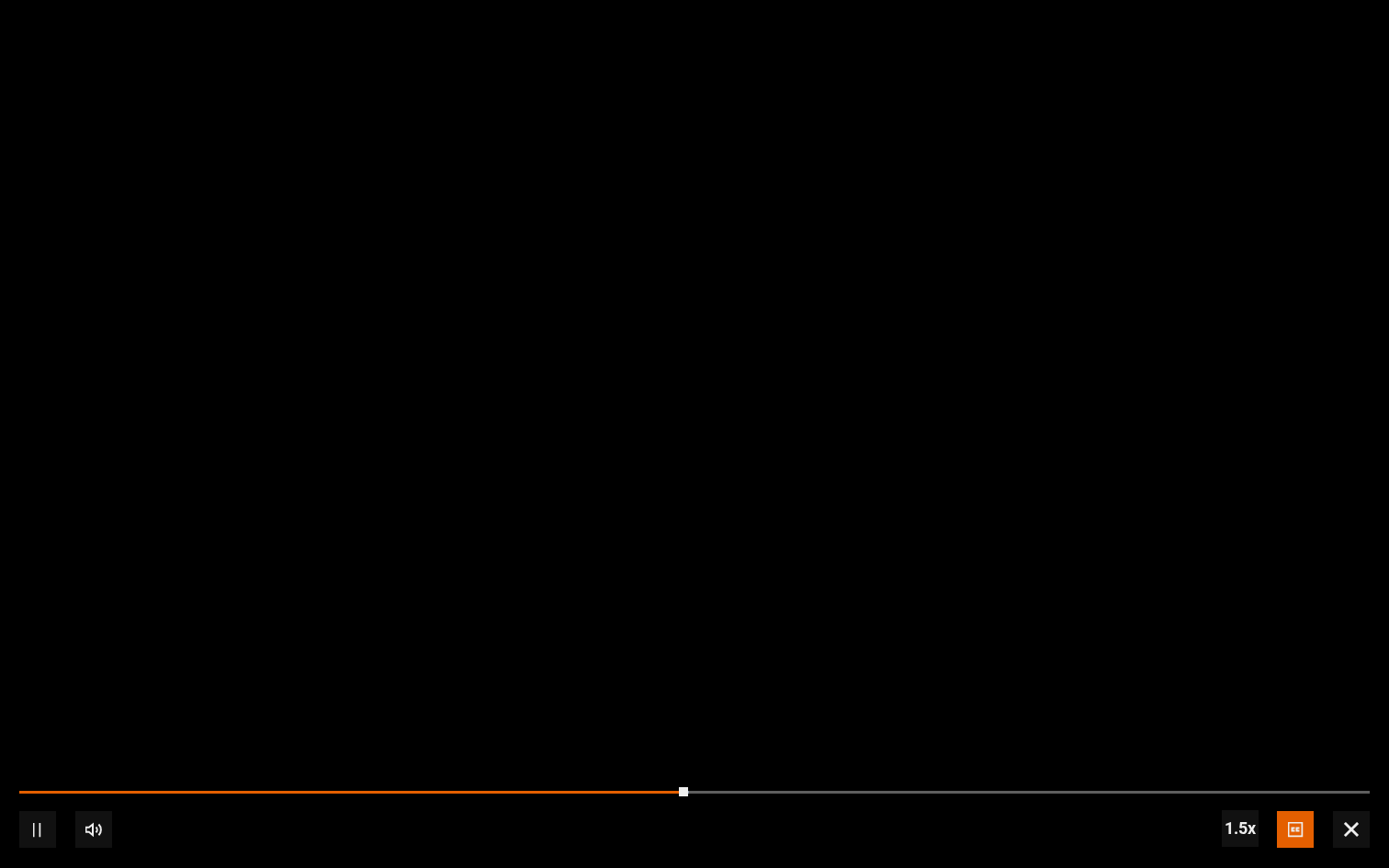
click at [639, 352] on video "Video Player" at bounding box center [694, 434] width 1389 height 695
click at [23, 684] on span "Video Player" at bounding box center [37, 829] width 37 height 37
click at [35, 684] on span "Video Player" at bounding box center [37, 829] width 37 height 37
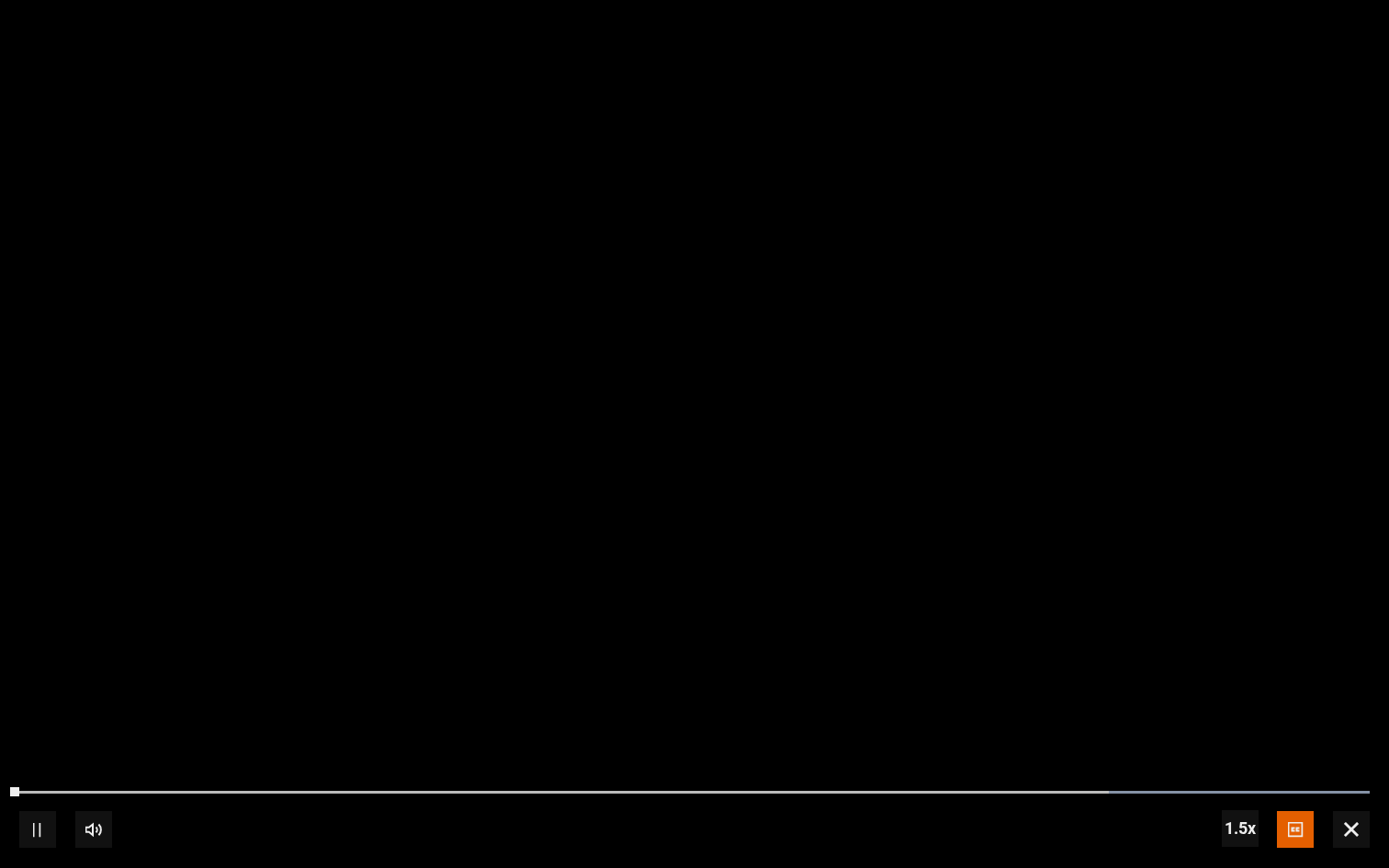
click at [1175, 684] on span "Video Player" at bounding box center [1351, 829] width 37 height 37
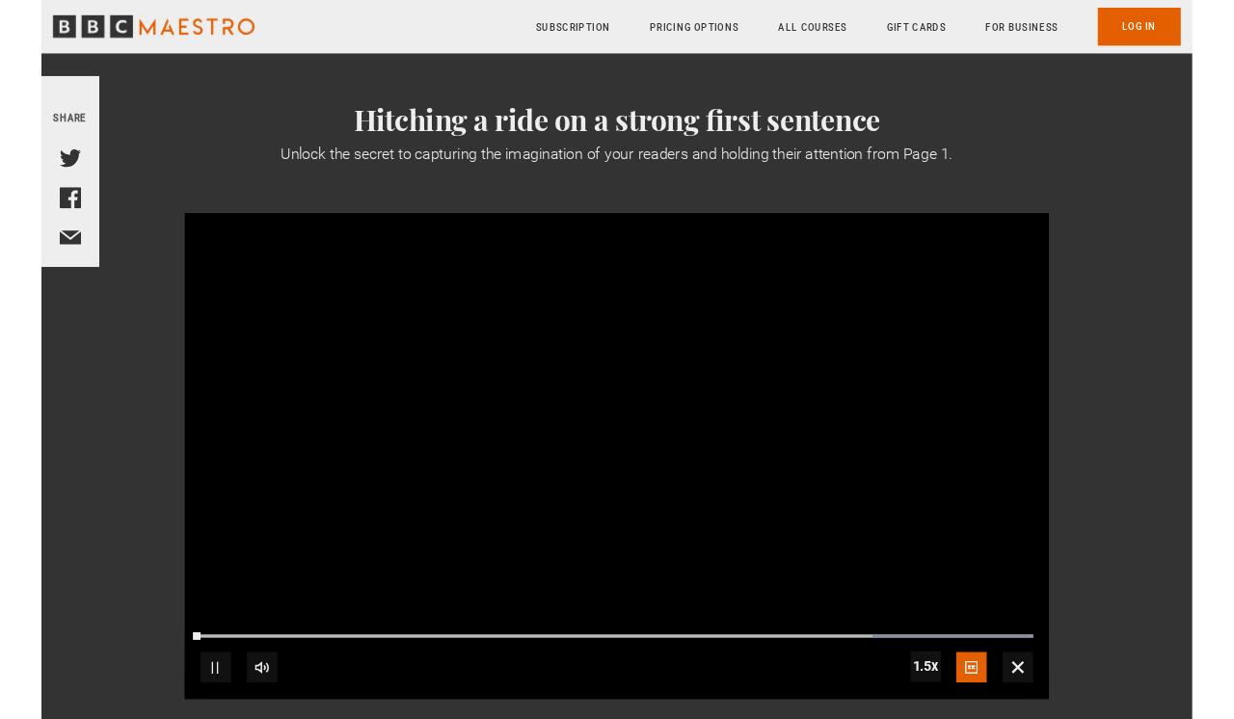
scroll to position [265, 0]
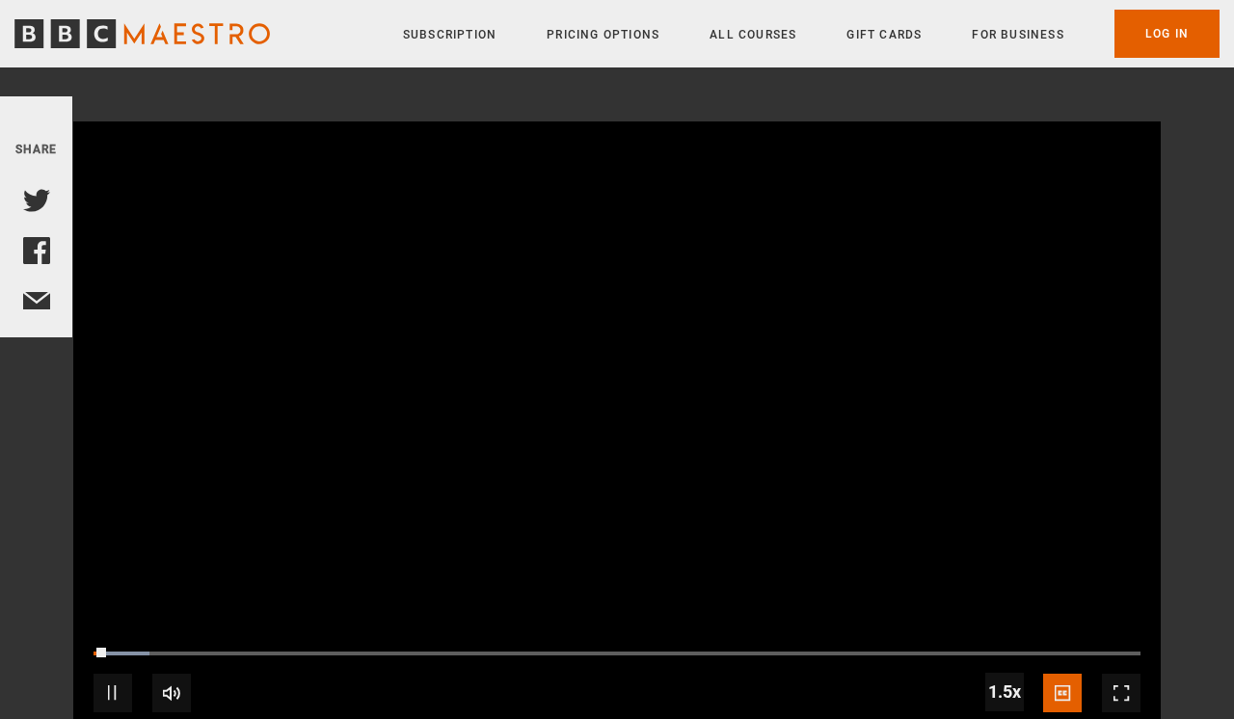
click at [730, 344] on video "Video Player" at bounding box center [616, 427] width 1087 height 612
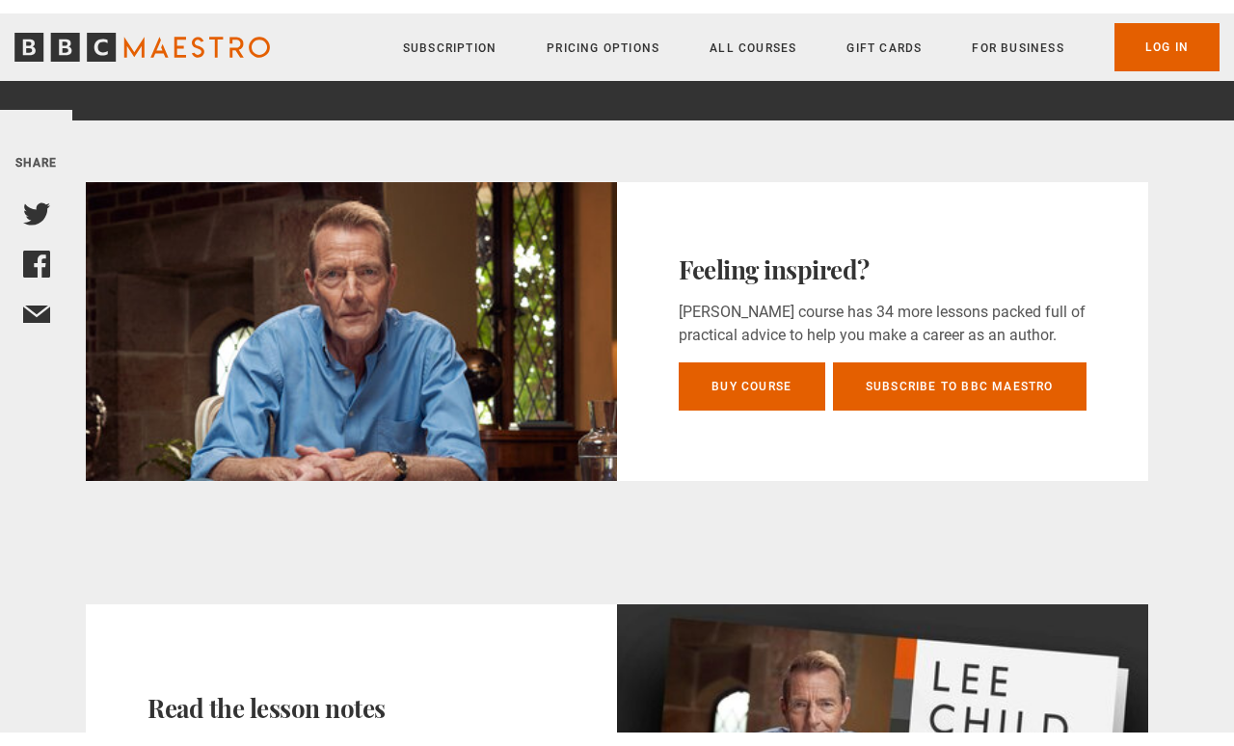
scroll to position [1115, 0]
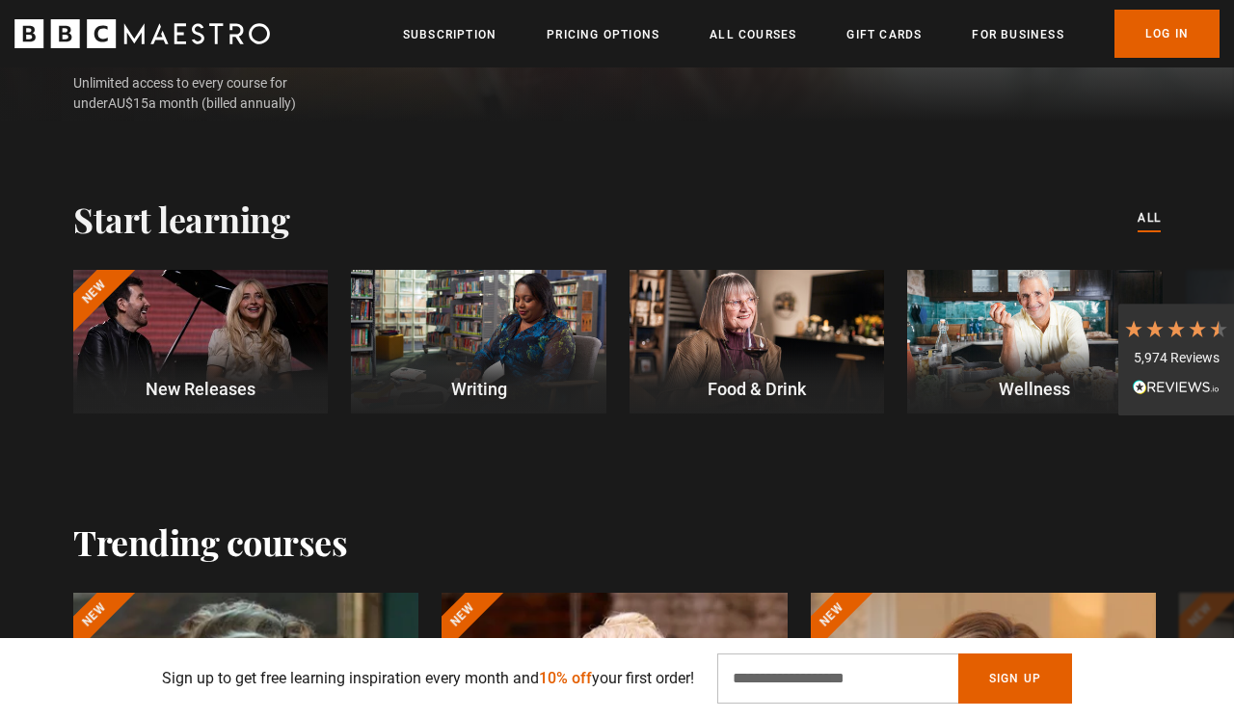
scroll to position [542, 0]
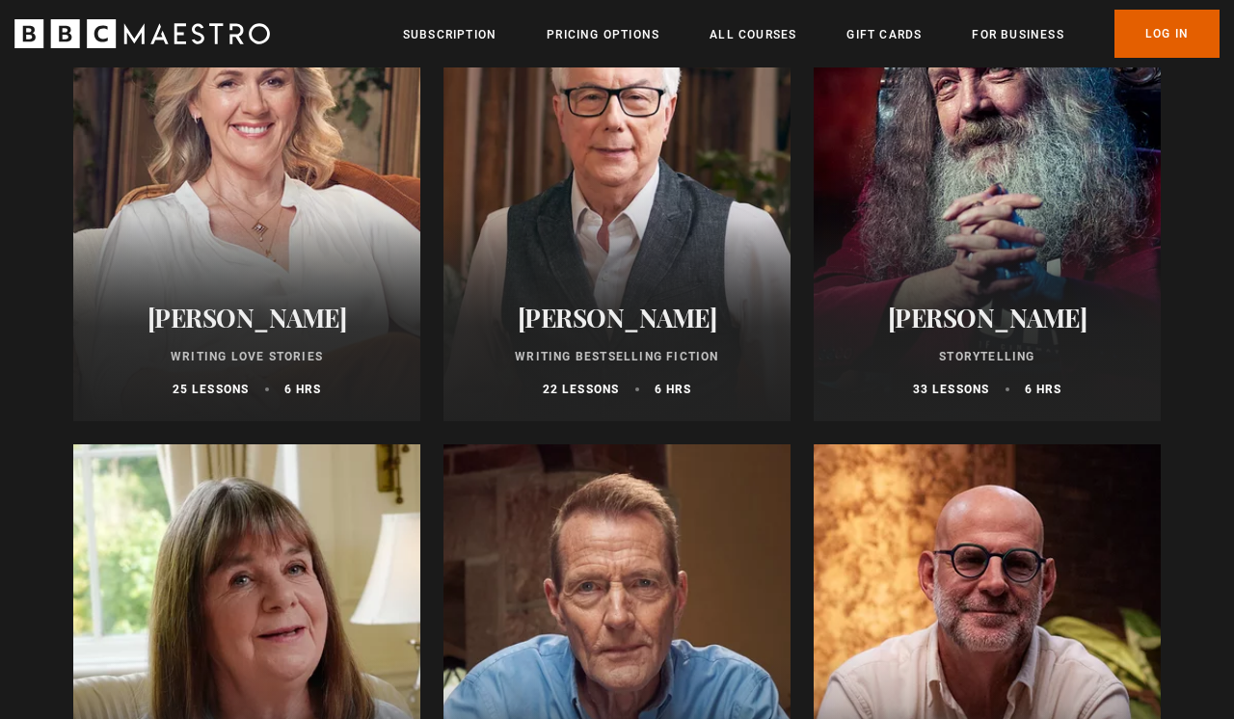
scroll to position [715, 0]
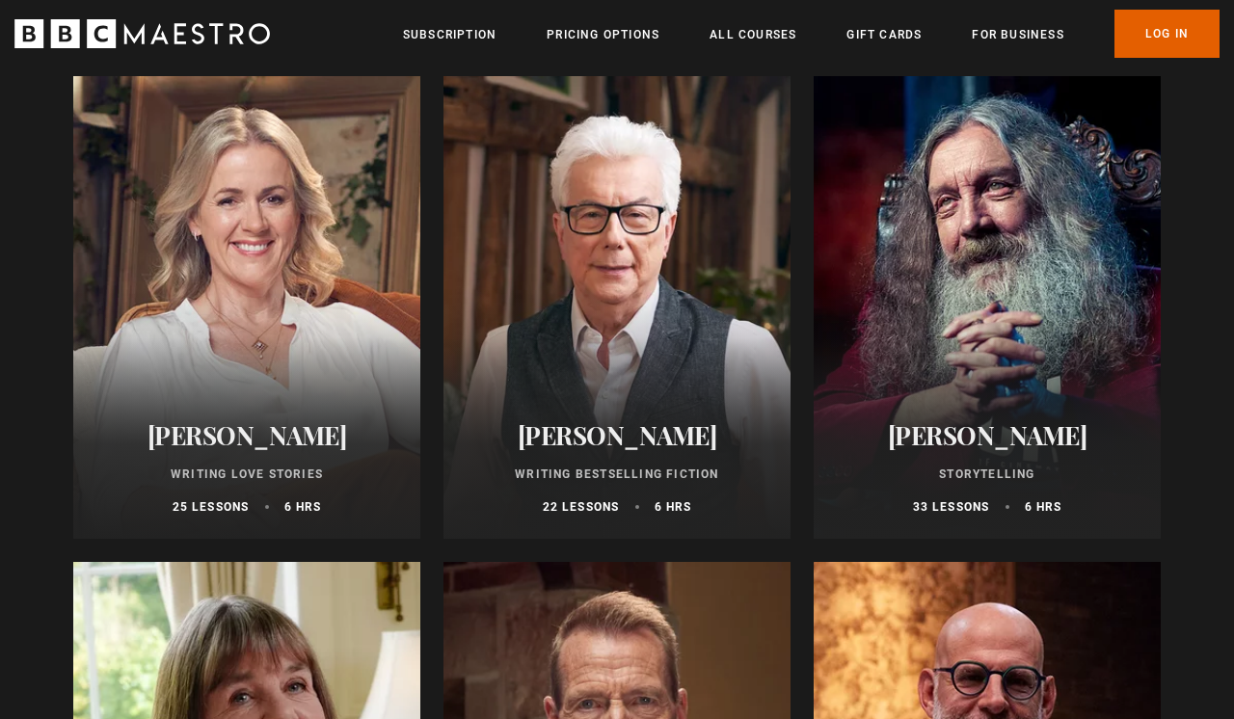
click at [988, 311] on div at bounding box center [986, 307] width 347 height 463
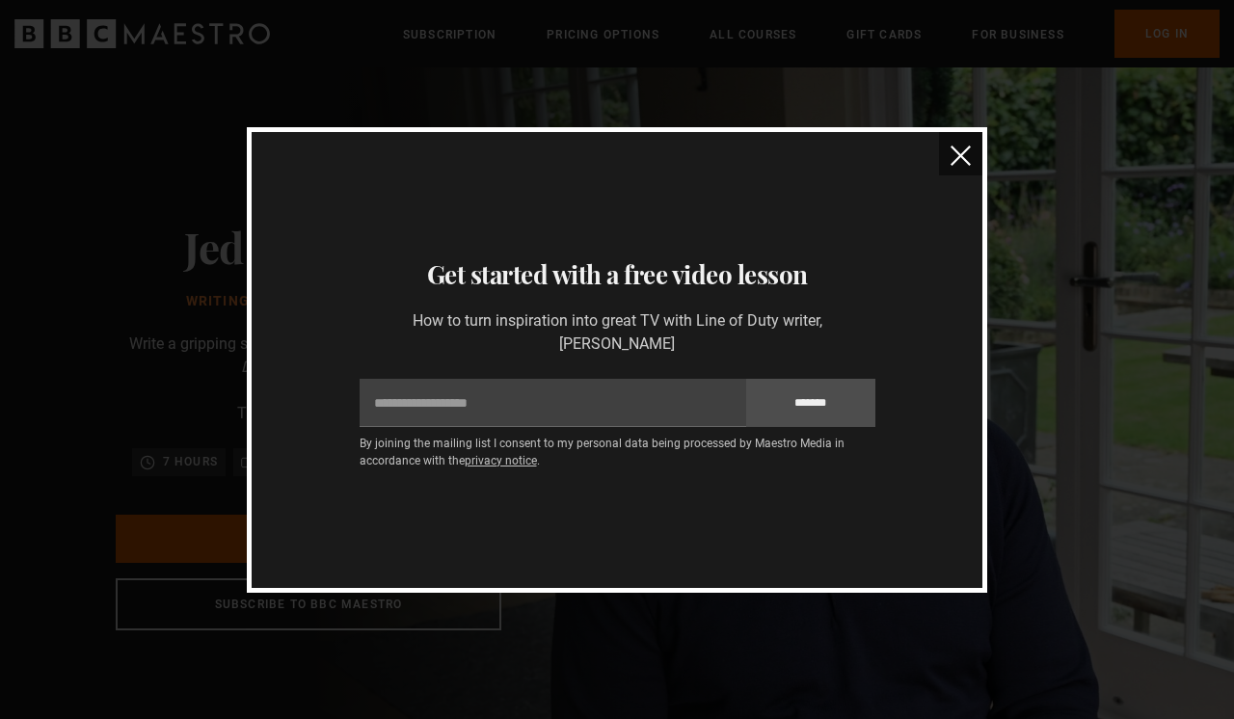
scroll to position [0, 999]
click at [961, 151] on img "close" at bounding box center [960, 156] width 20 height 20
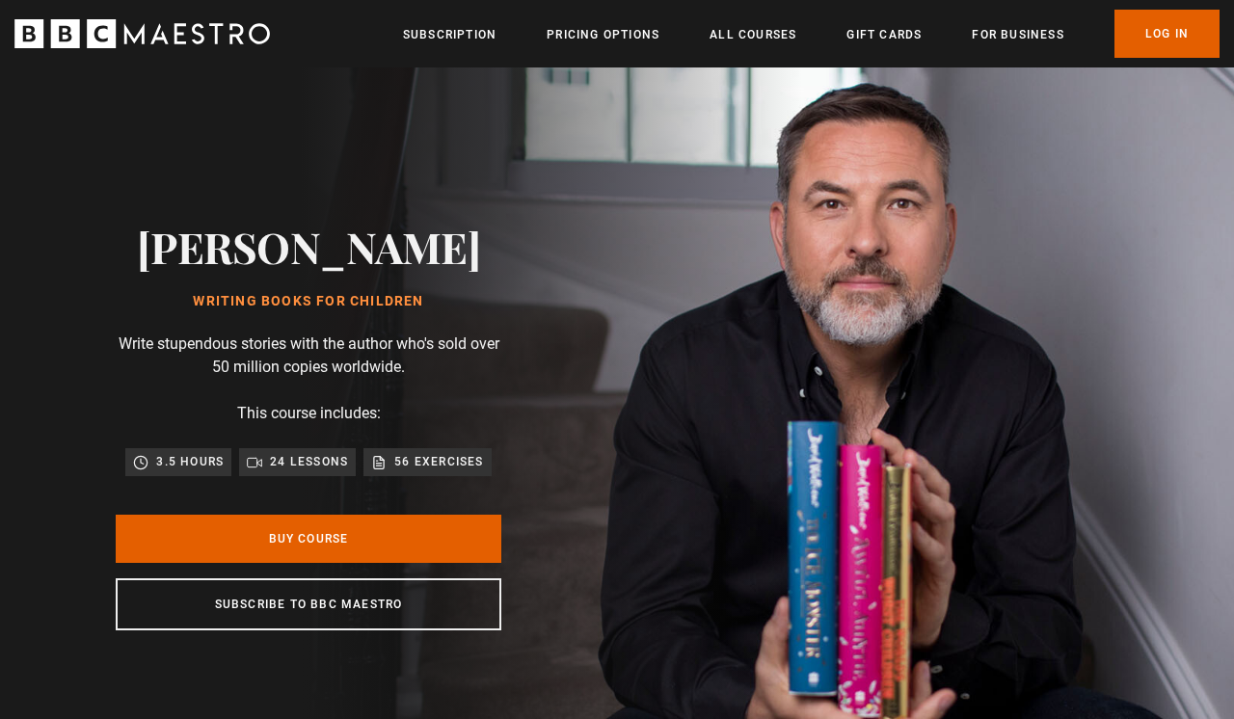
scroll to position [0, 250]
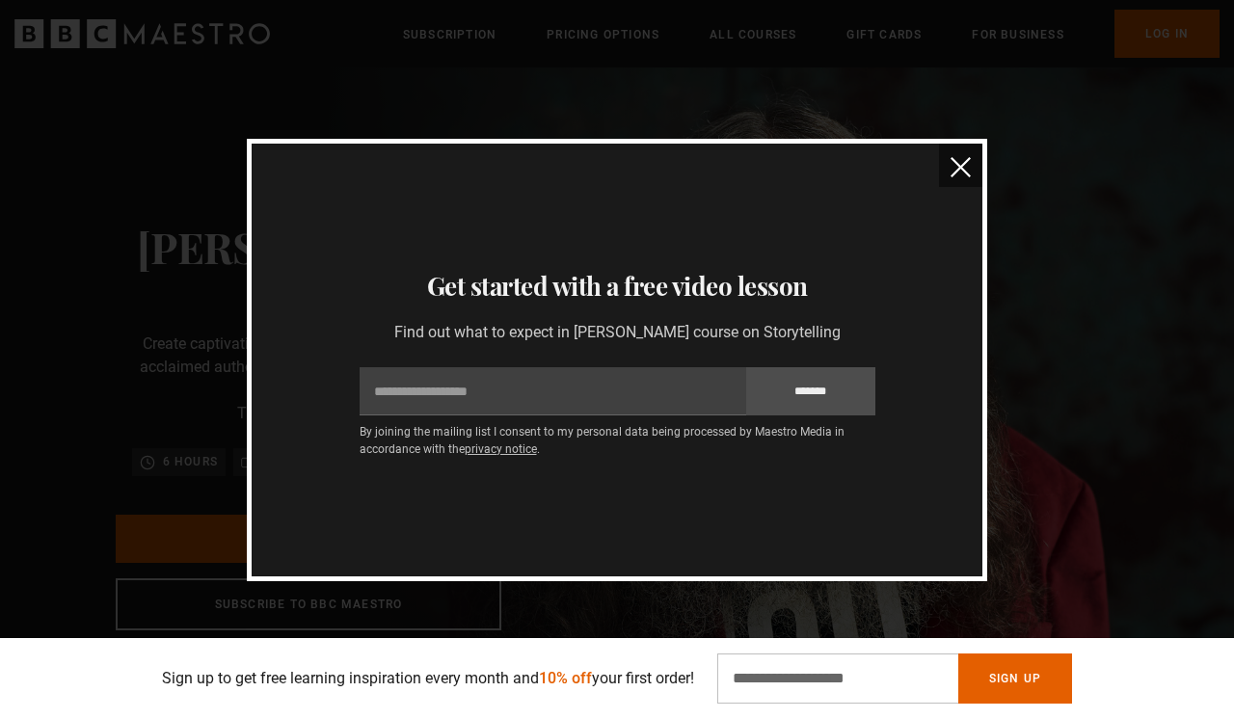
click at [1060, 284] on div "Thanks for signing up Check your inbox - your free lesson is on the way! Oops! …" at bounding box center [617, 359] width 1234 height 719
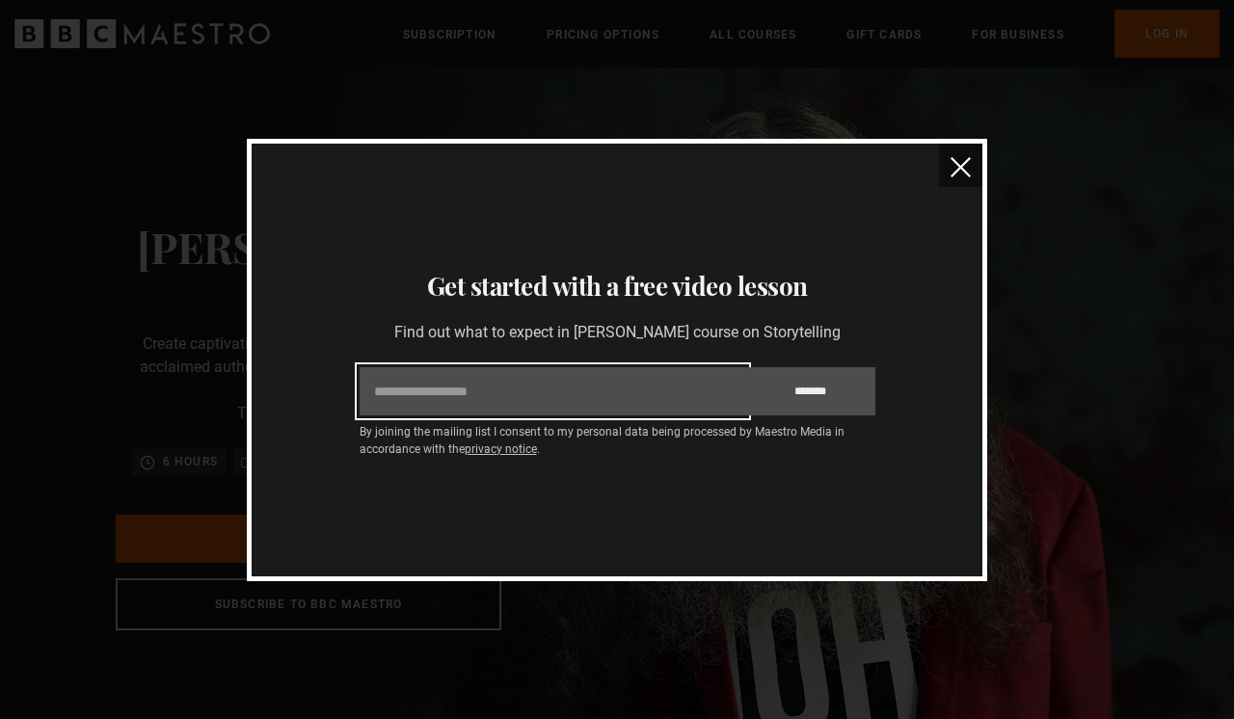
click at [628, 388] on input "Email" at bounding box center [552, 391] width 386 height 48
type input "**********"
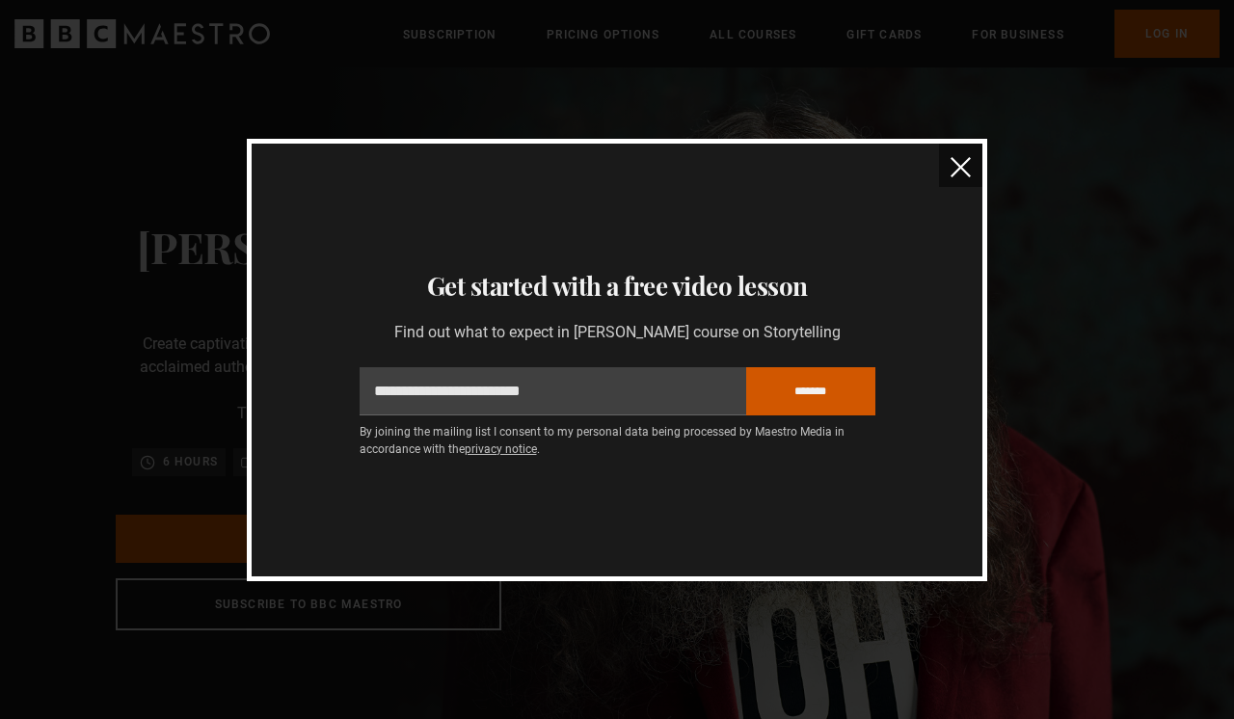
click at [807, 388] on input "*******" at bounding box center [810, 391] width 129 height 48
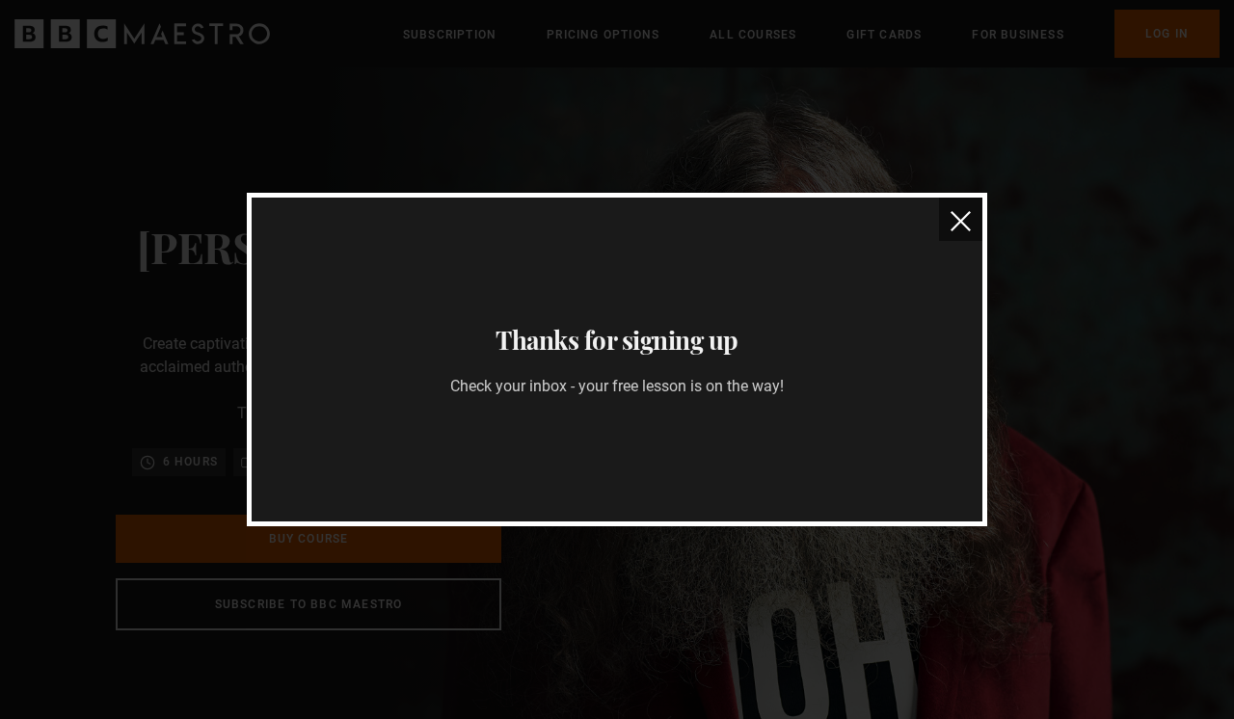
scroll to position [0, 1500]
click at [960, 216] on img "close" at bounding box center [960, 221] width 20 height 20
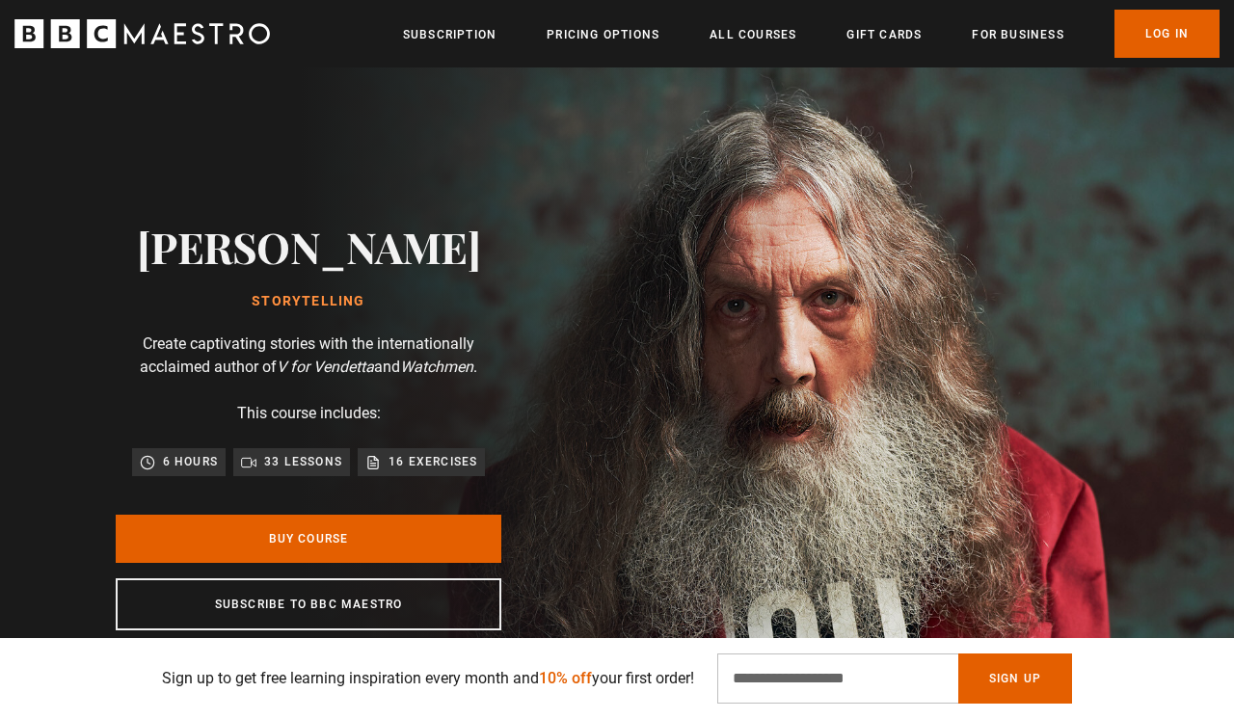
scroll to position [0, 0]
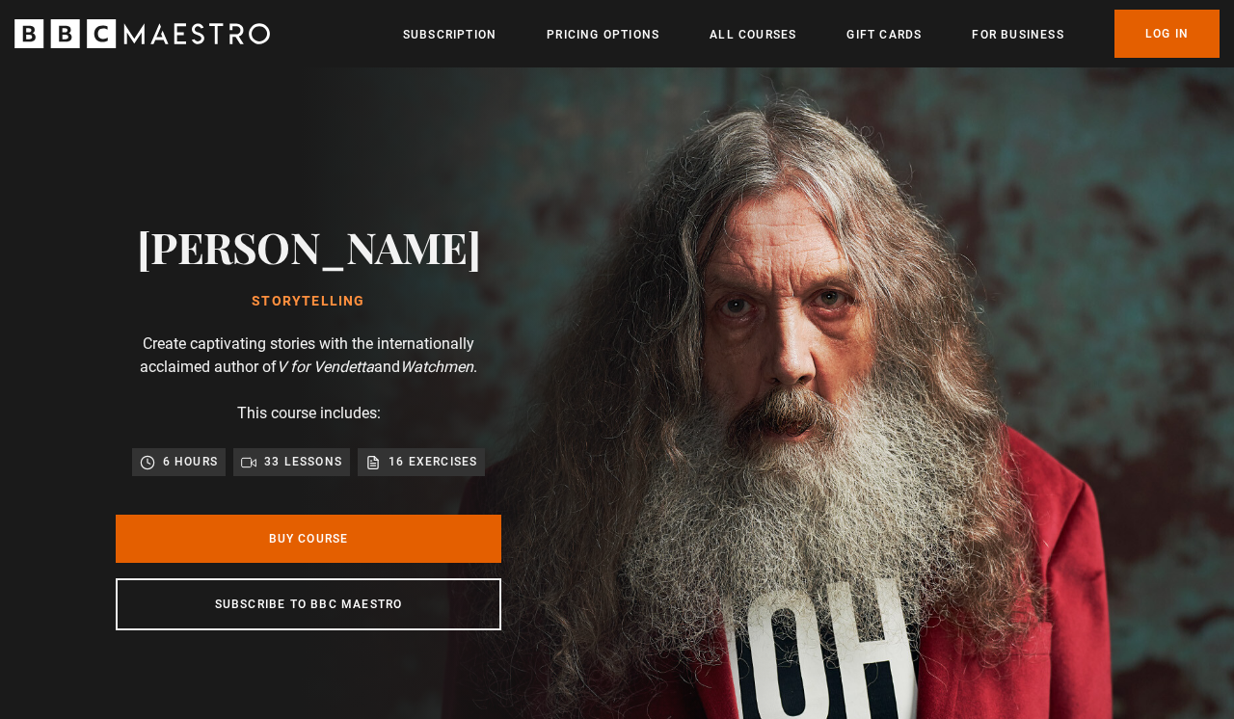
click at [385, 466] on div "16 exercises" at bounding box center [421, 461] width 112 height 19
click at [758, 39] on link "All Courses" at bounding box center [752, 34] width 87 height 19
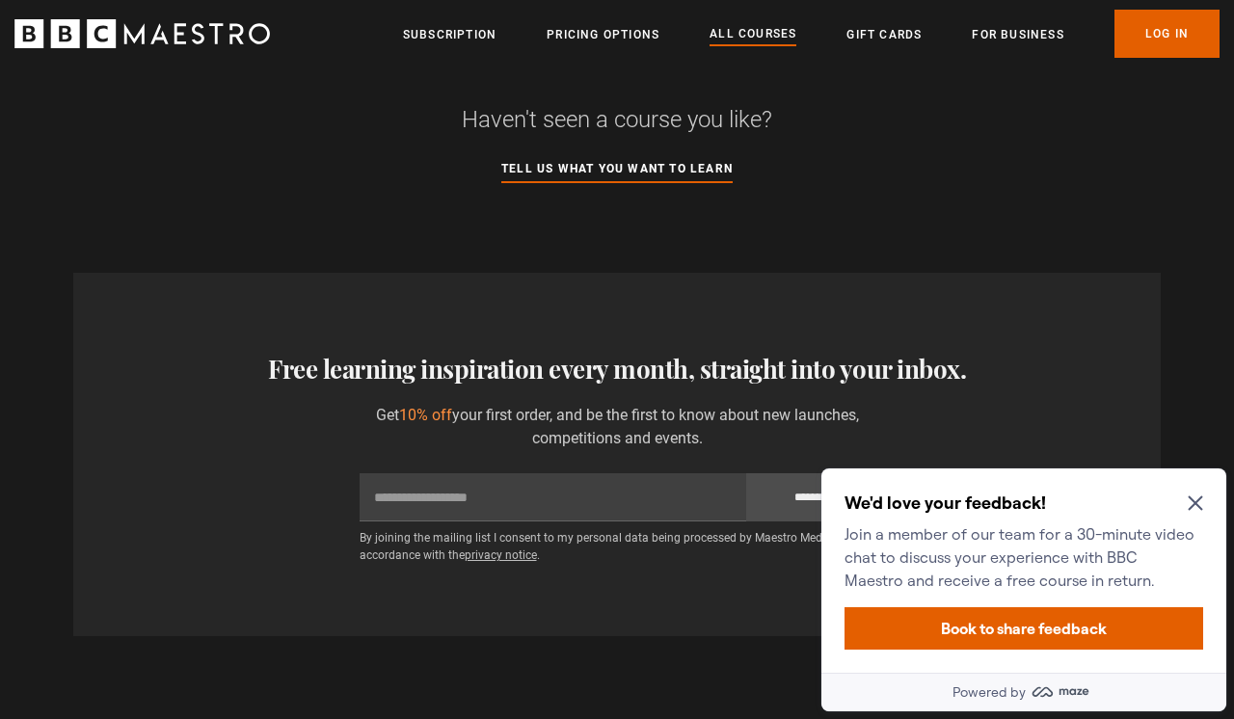
scroll to position [7797, 0]
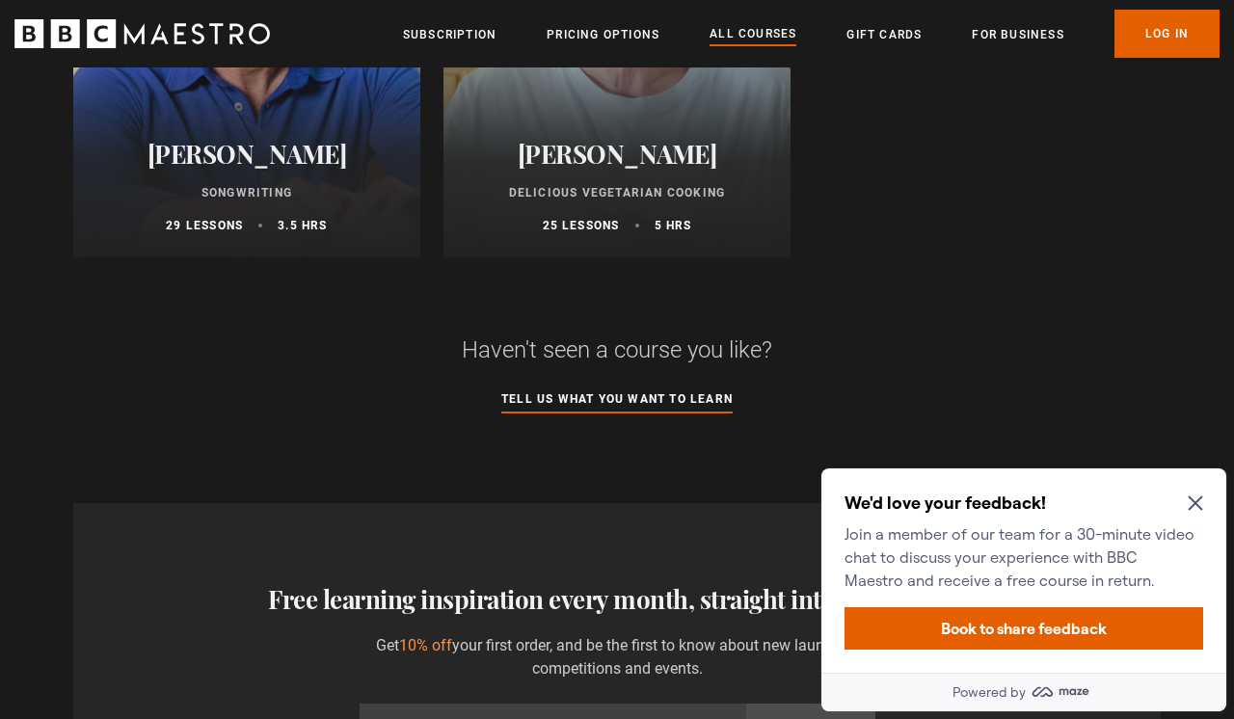
click at [1202, 495] on icon "Close Maze Prompt" at bounding box center [1194, 502] width 15 height 15
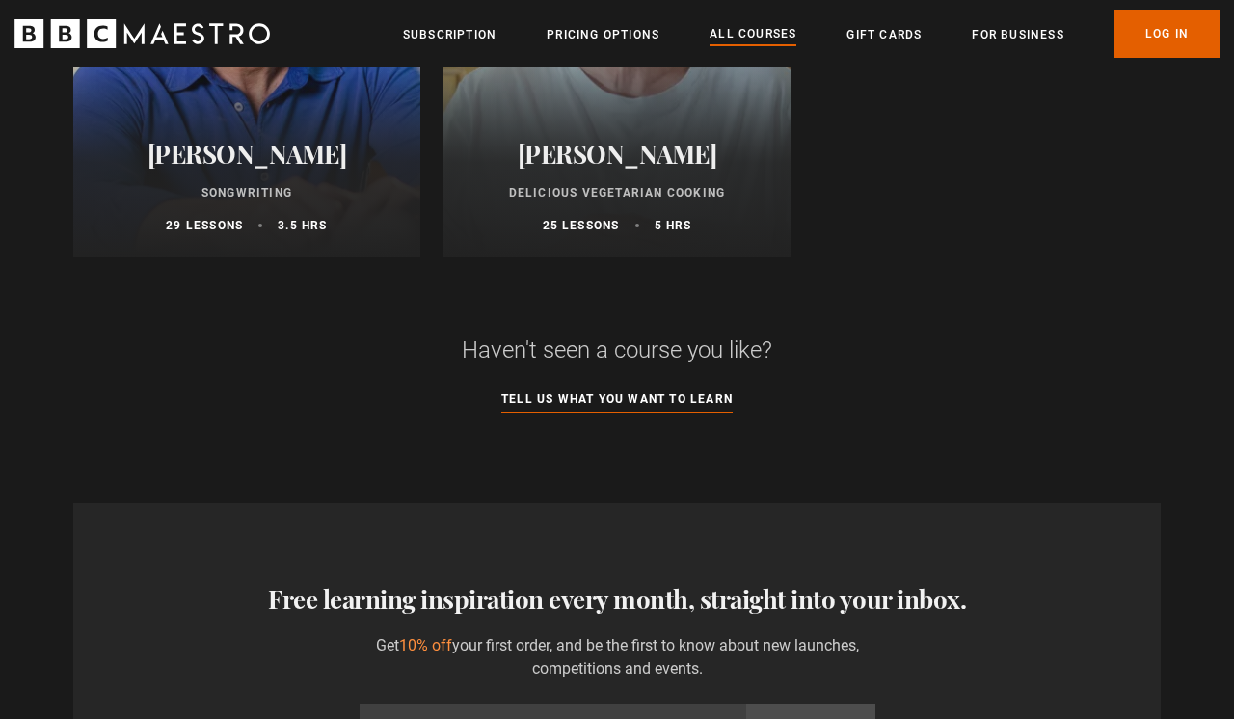
click at [115, 40] on icon "BBC Maestro" at bounding box center [101, 33] width 29 height 29
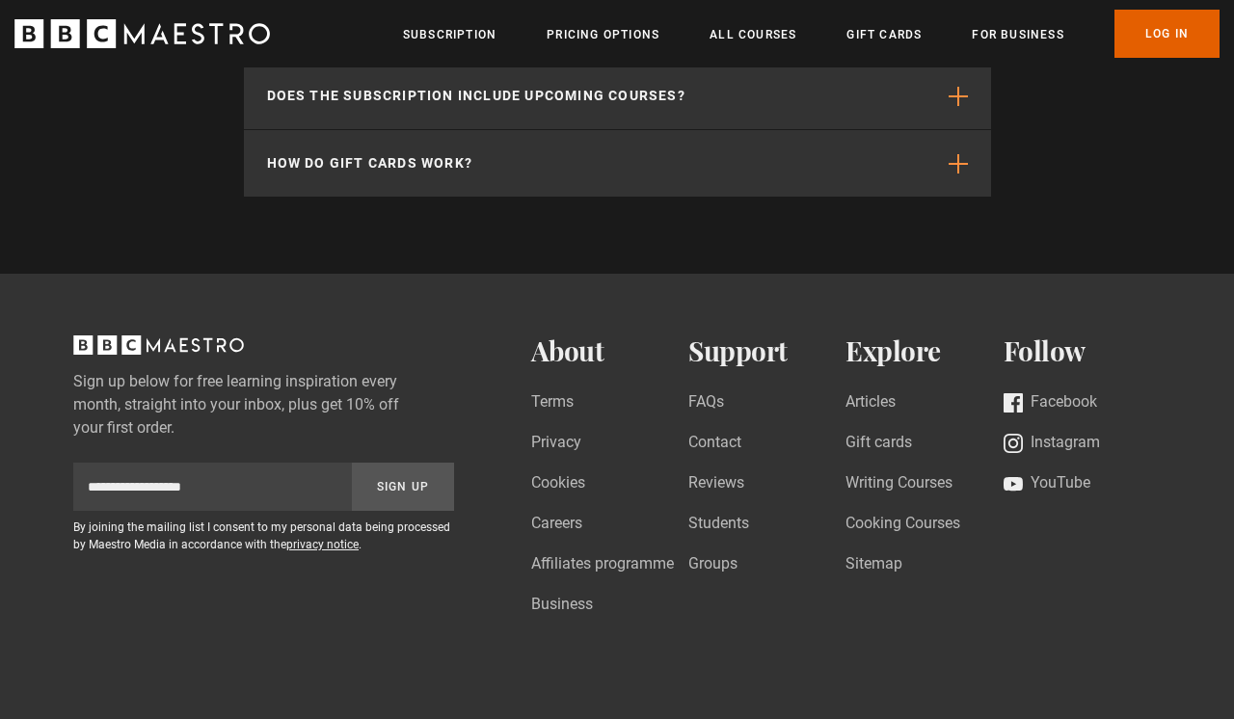
scroll to position [0, 500]
click at [887, 486] on link "Writing Courses" at bounding box center [898, 484] width 107 height 26
click at [570, 39] on link "Pricing Options" at bounding box center [602, 34] width 113 height 19
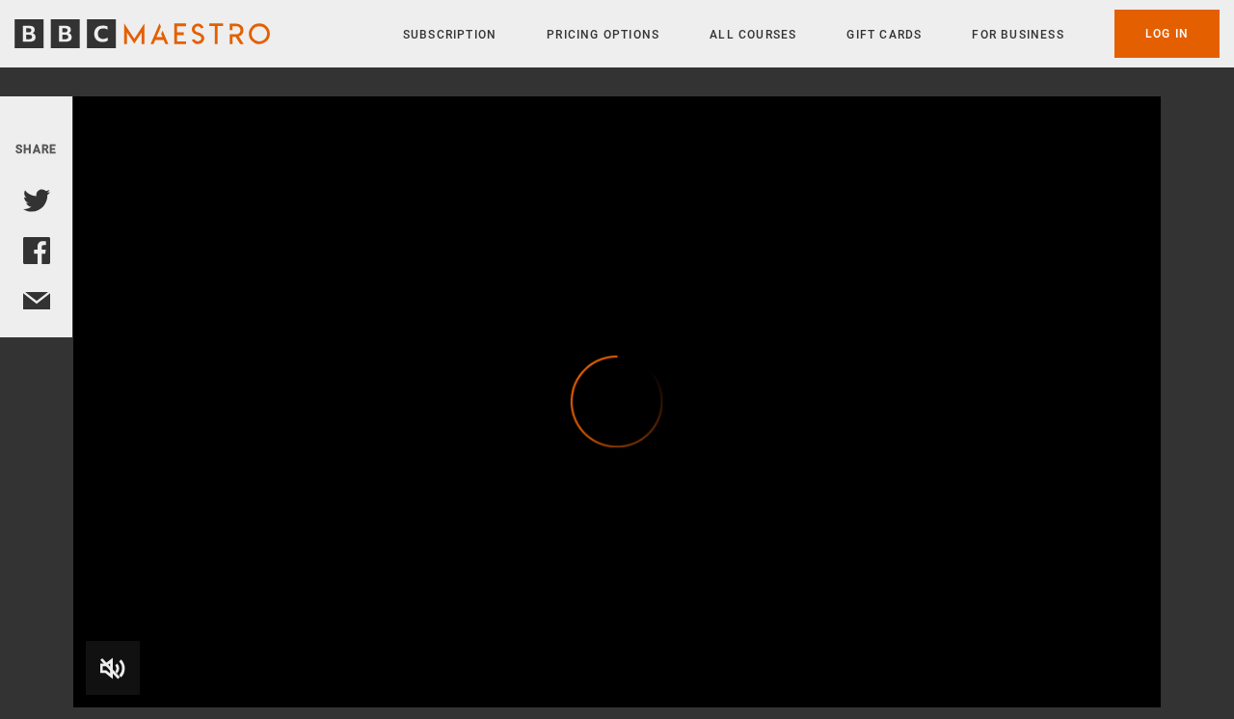
scroll to position [170, 0]
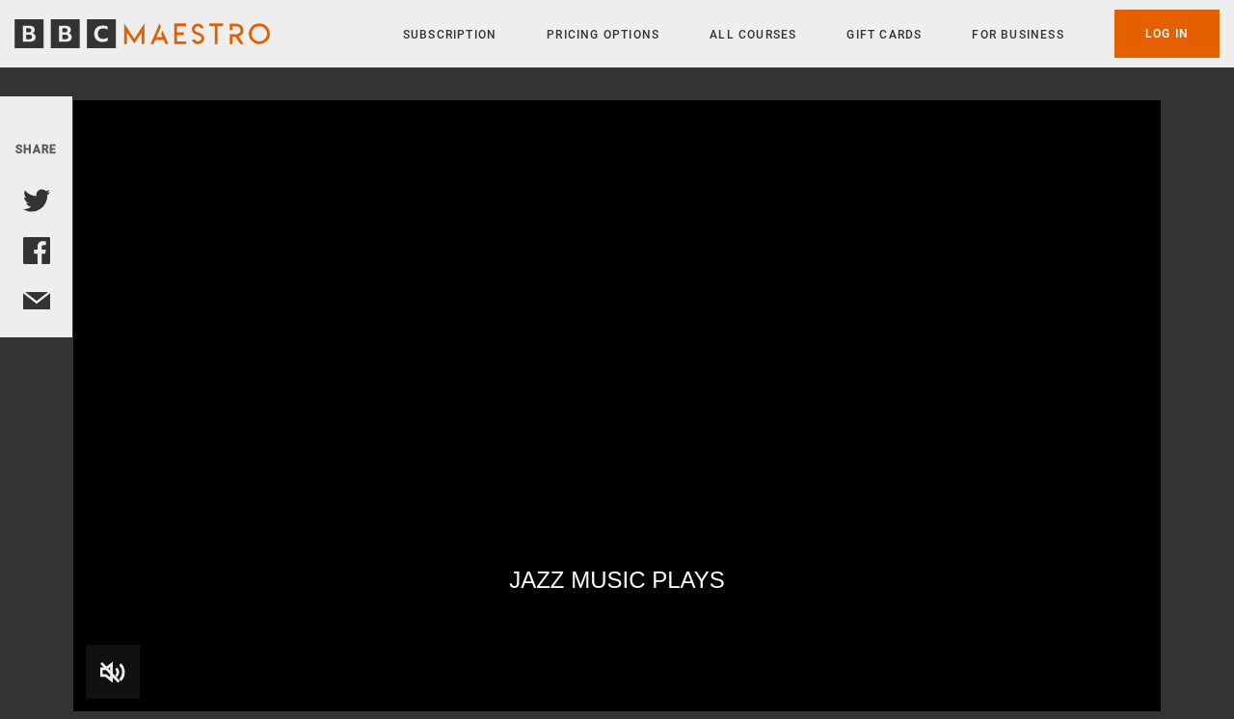
click at [107, 667] on span "Video Player" at bounding box center [113, 672] width 54 height 54
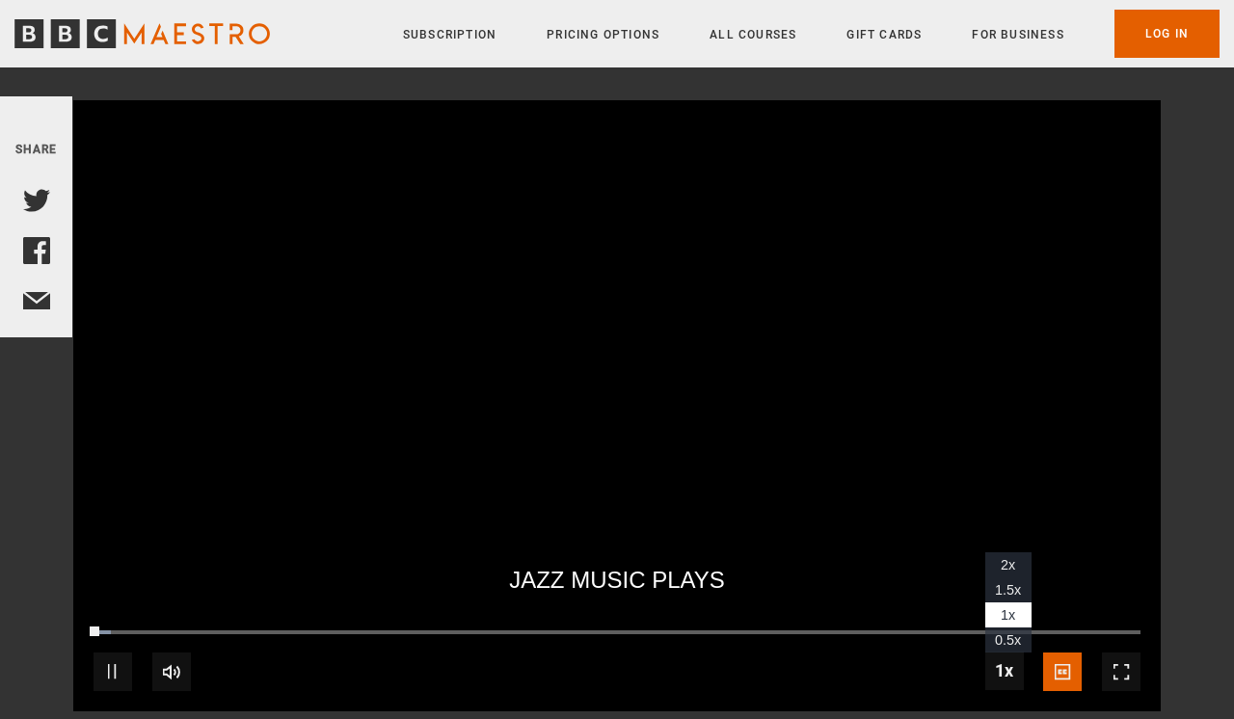
click at [1010, 670] on span "Video Player" at bounding box center [1004, 671] width 39 height 39
click at [1012, 582] on span "1.5x" at bounding box center [1008, 589] width 26 height 15
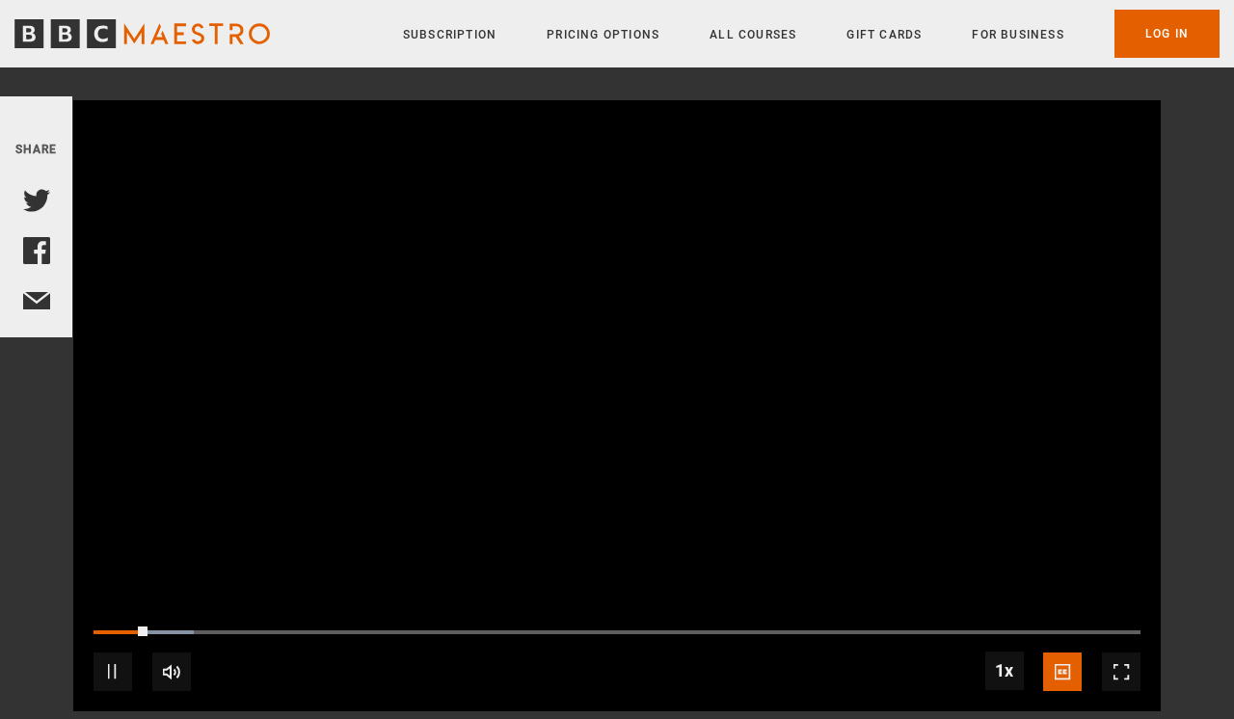
click at [1130, 673] on span "Video Player" at bounding box center [1121, 671] width 39 height 39
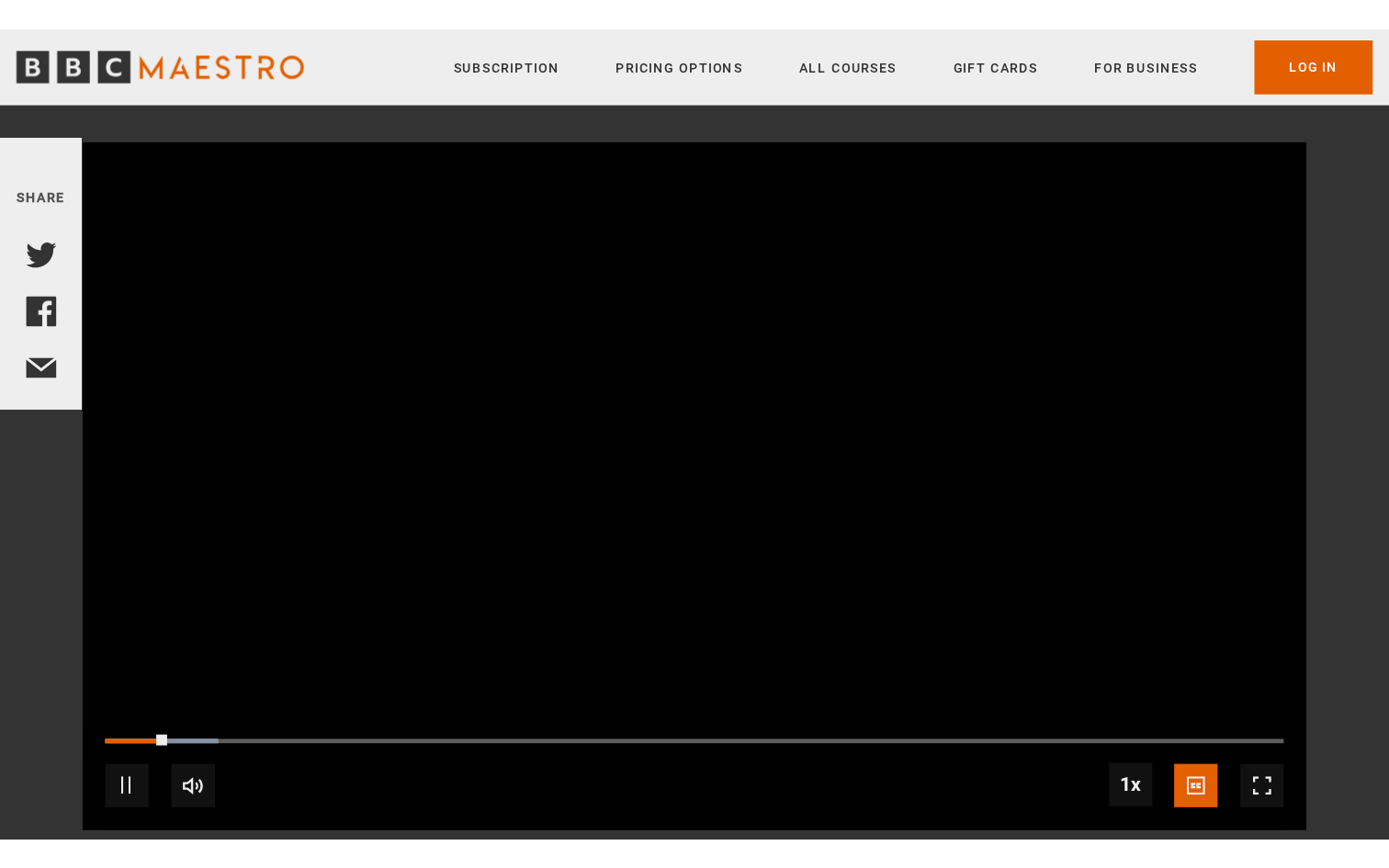
scroll to position [0, 0]
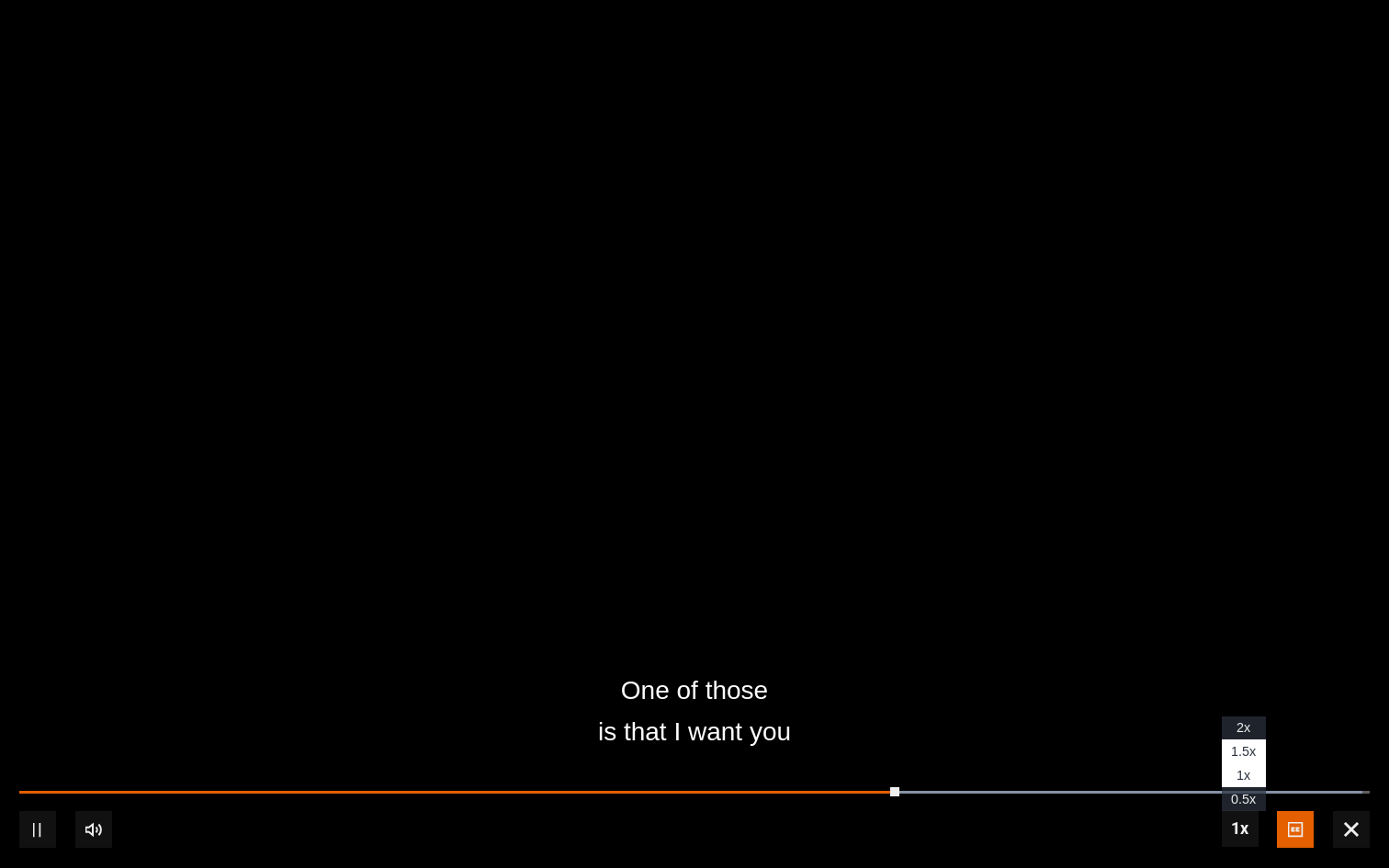
click at [1175, 684] on li "2x" at bounding box center [1244, 728] width 44 height 24
click at [1175, 684] on span "1.5x" at bounding box center [1243, 751] width 25 height 14
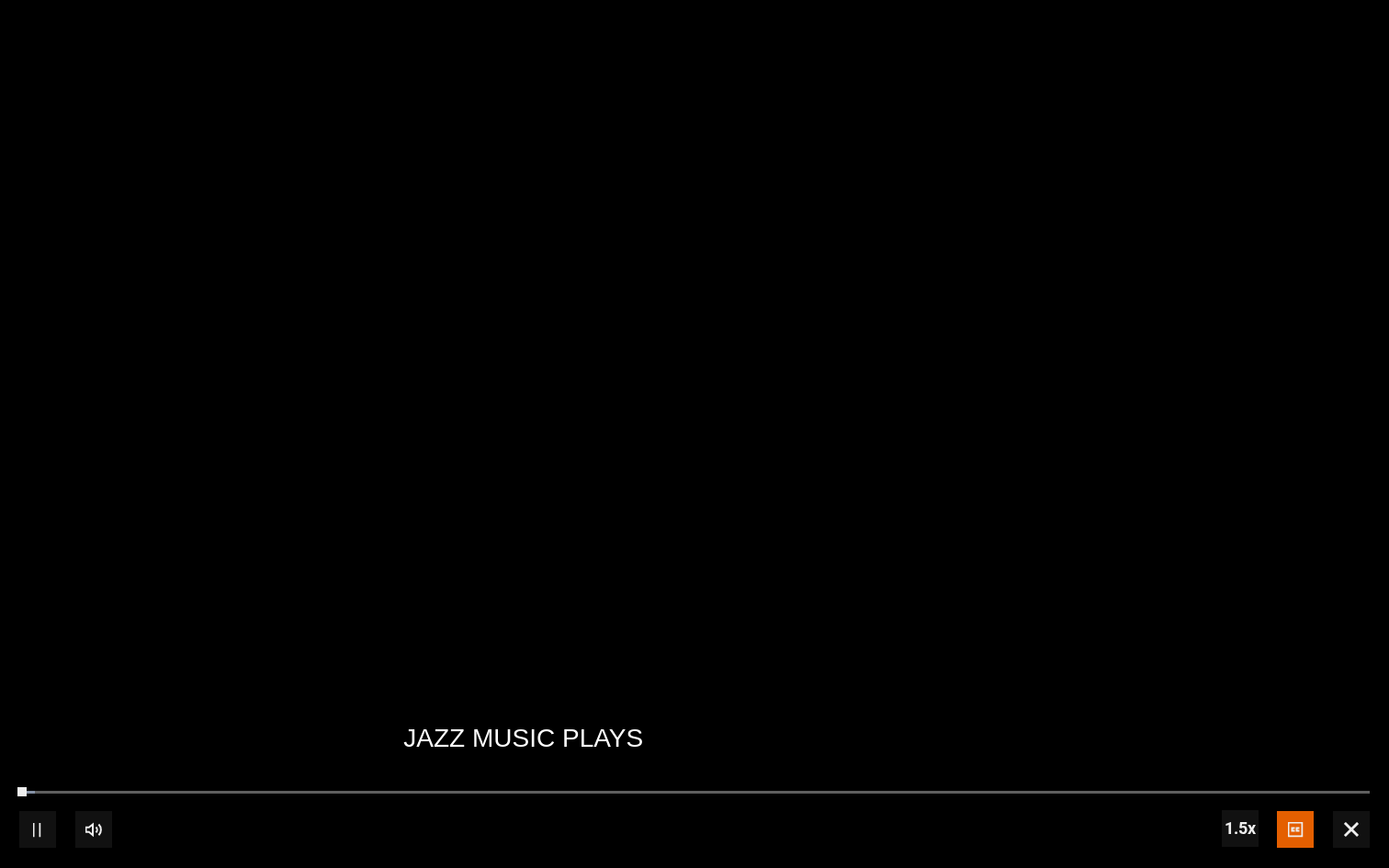
click at [1175, 684] on span "Video Player" at bounding box center [1351, 829] width 37 height 37
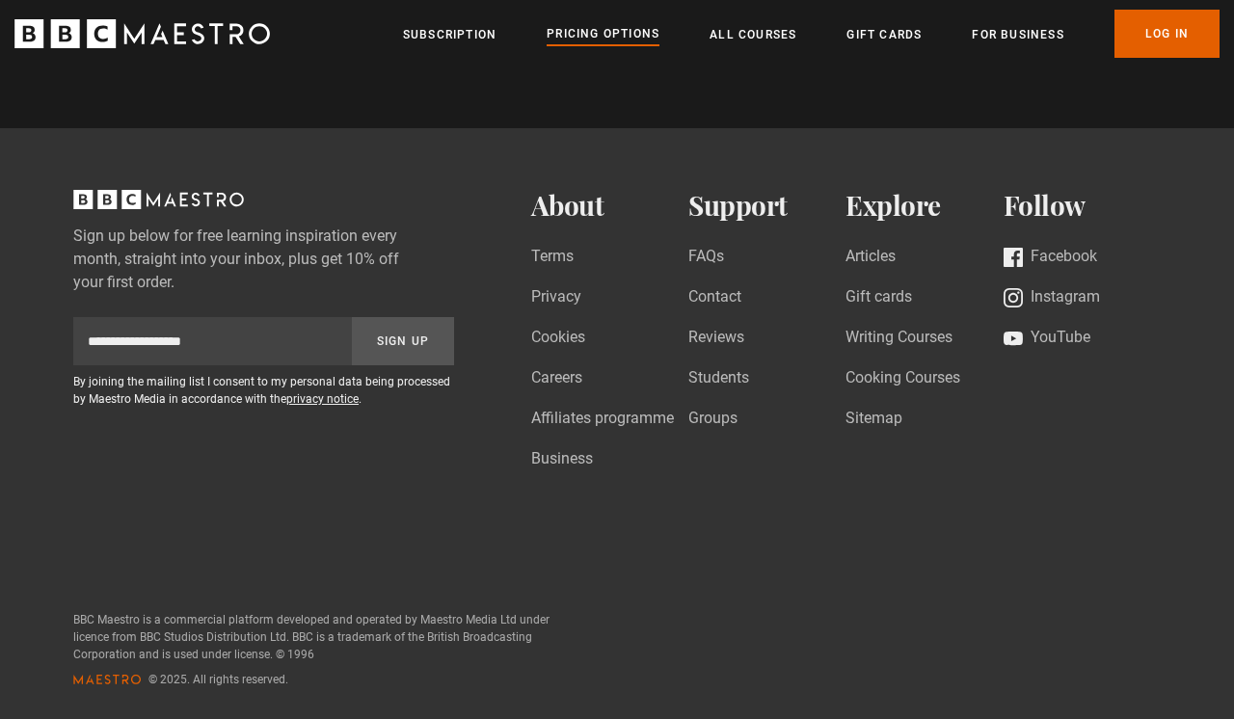
scroll to position [1980, 0]
click at [1066, 299] on link "Instagram" at bounding box center [1051, 300] width 96 height 26
